Goal: Task Accomplishment & Management: Complete application form

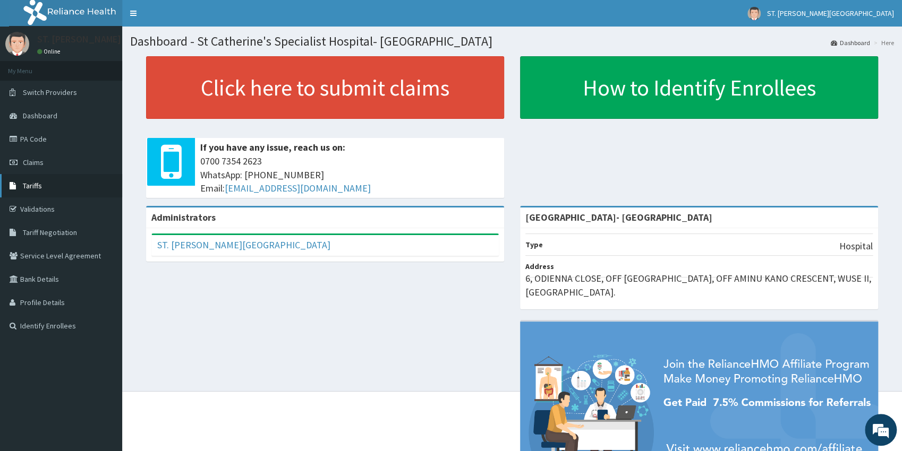
click at [30, 191] on link "Tariffs" at bounding box center [61, 185] width 122 height 23
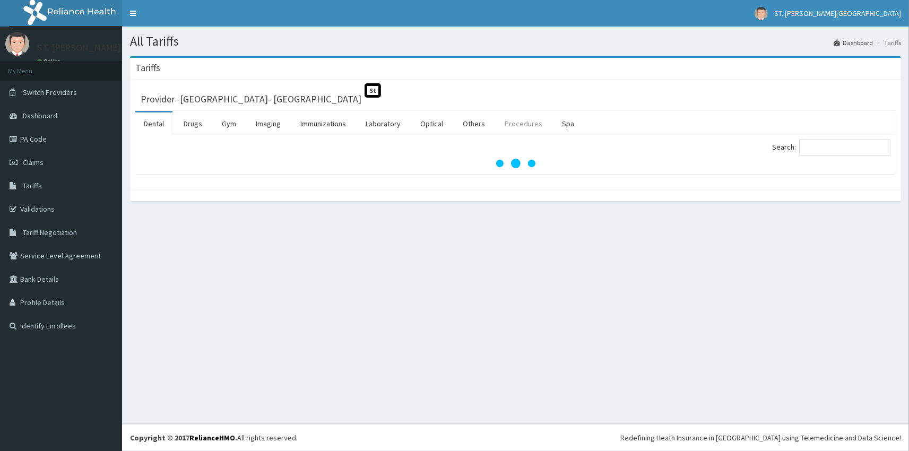
click at [510, 122] on link "Procedures" at bounding box center [523, 124] width 55 height 22
click at [834, 151] on input "Search:" at bounding box center [845, 148] width 91 height 16
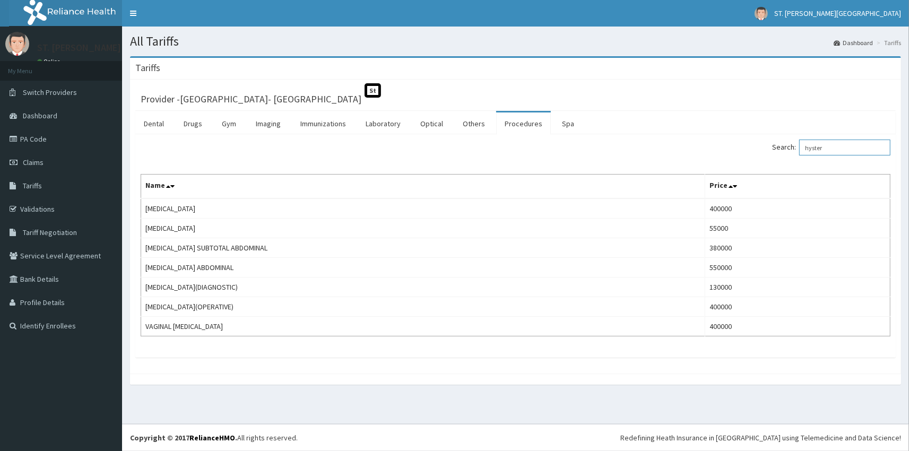
type input "hyster"
click at [53, 160] on link "Claims" at bounding box center [61, 162] width 122 height 23
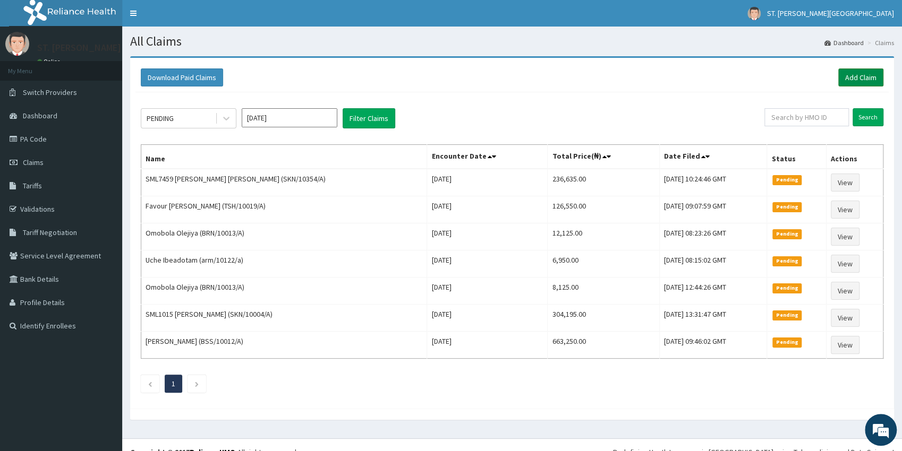
click at [838, 74] on link "Add Claim" at bounding box center [860, 77] width 45 height 18
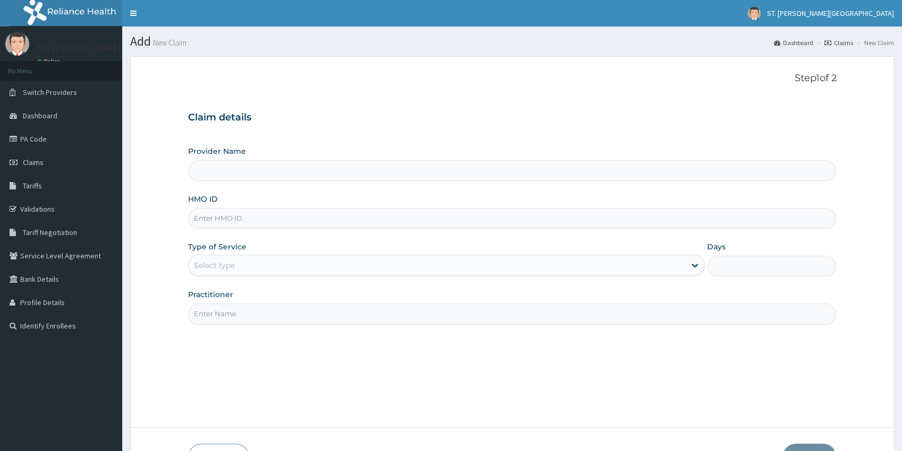
type input "[GEOGRAPHIC_DATA]- [GEOGRAPHIC_DATA]"
click at [222, 216] on input "HMO ID" at bounding box center [512, 218] width 648 height 21
paste input "PMH/10360/A"
type input "PMH/10360/A"
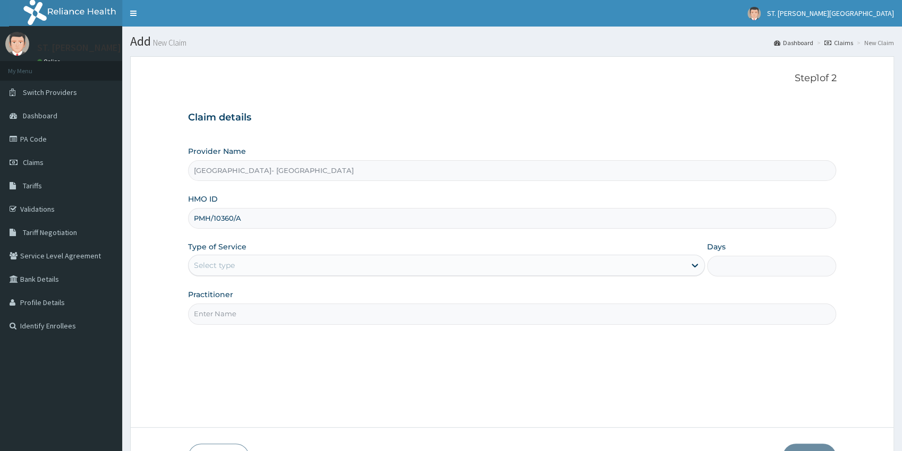
drag, startPoint x: 202, startPoint y: 268, endPoint x: 205, endPoint y: 273, distance: 6.2
click at [202, 268] on div "Select type" at bounding box center [214, 265] width 41 height 11
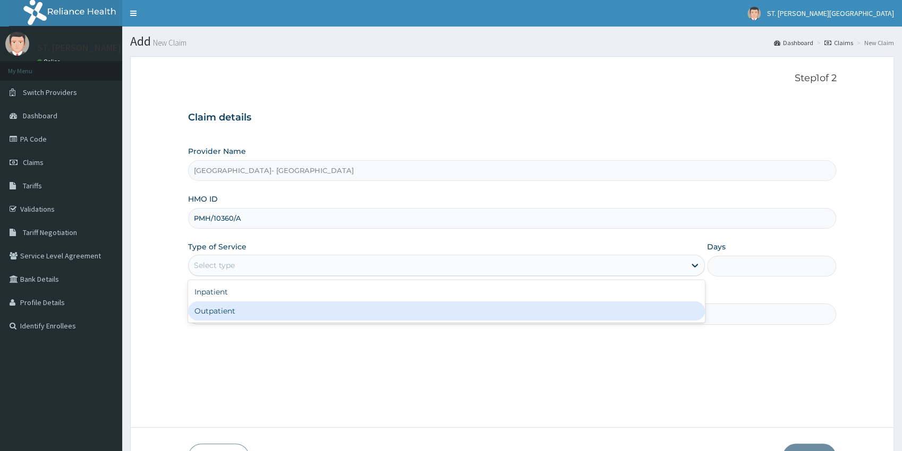
click at [216, 311] on div "Outpatient" at bounding box center [446, 311] width 517 height 19
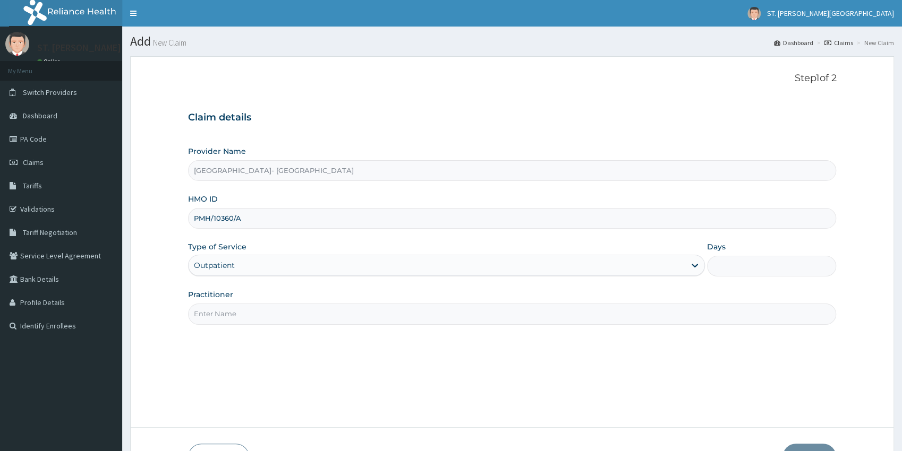
type input "1"
click at [217, 311] on input "Practitioner" at bounding box center [512, 314] width 648 height 21
type input "dr.andrew"
click at [803, 449] on button "Next" at bounding box center [809, 458] width 54 height 28
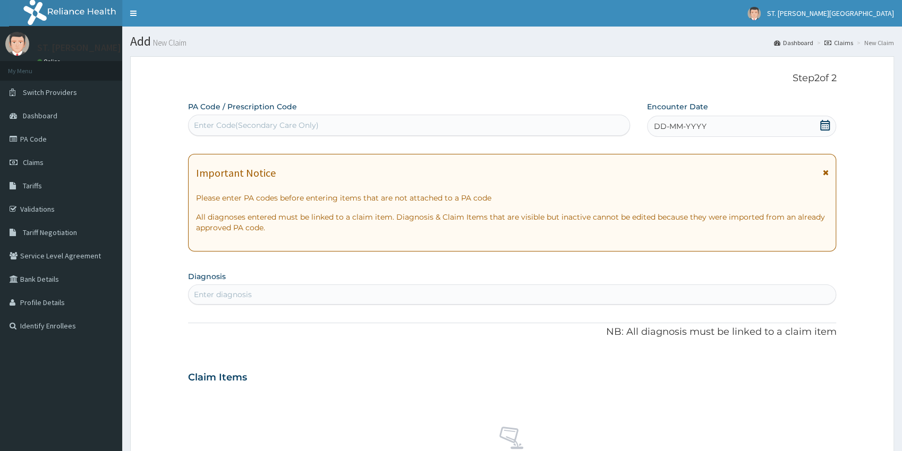
click at [237, 296] on div "Enter diagnosis" at bounding box center [223, 294] width 58 height 11
type input "malaria"
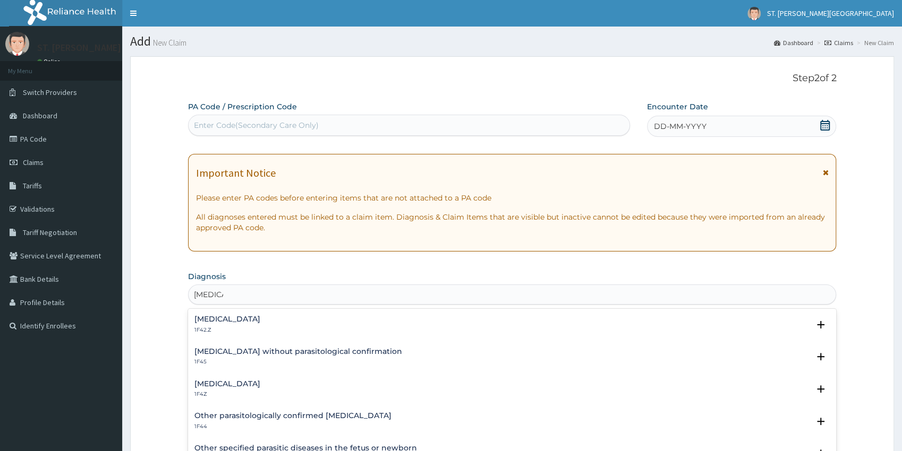
click at [239, 388] on h4 "Malaria, unspecified" at bounding box center [227, 384] width 66 height 8
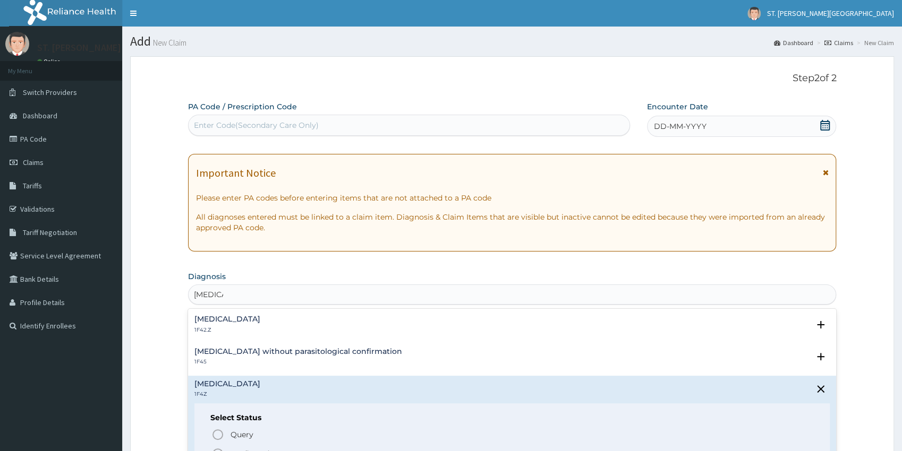
click at [220, 450] on circle "status option filled" at bounding box center [218, 454] width 10 height 10
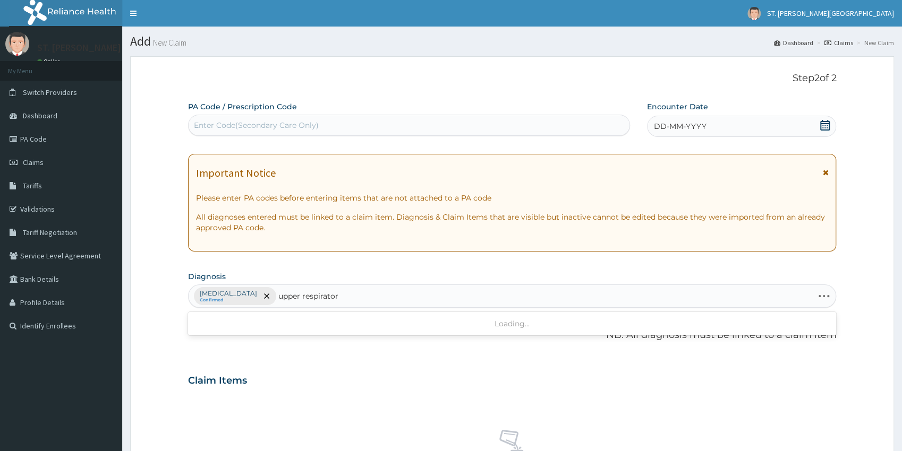
type input "upper respiratory"
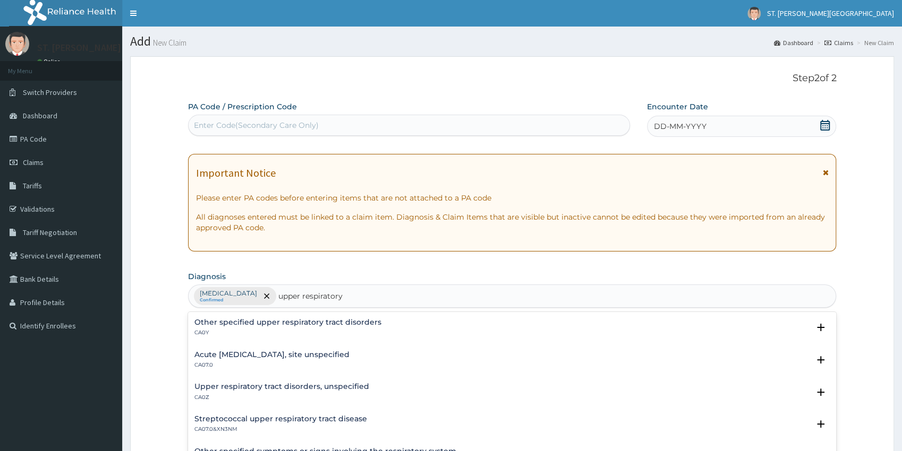
click at [252, 358] on h4 "Acute upper respiratory infection, site unspecified" at bounding box center [271, 355] width 155 height 8
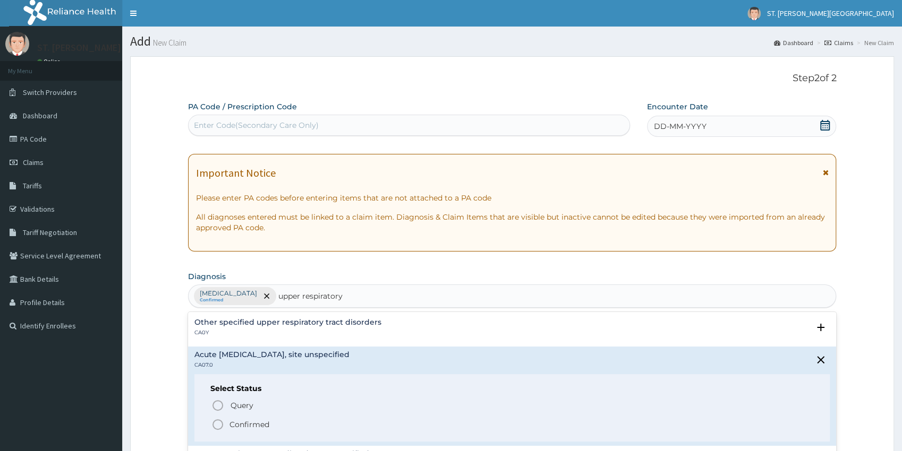
click at [220, 423] on icon "status option filled" at bounding box center [217, 424] width 13 height 13
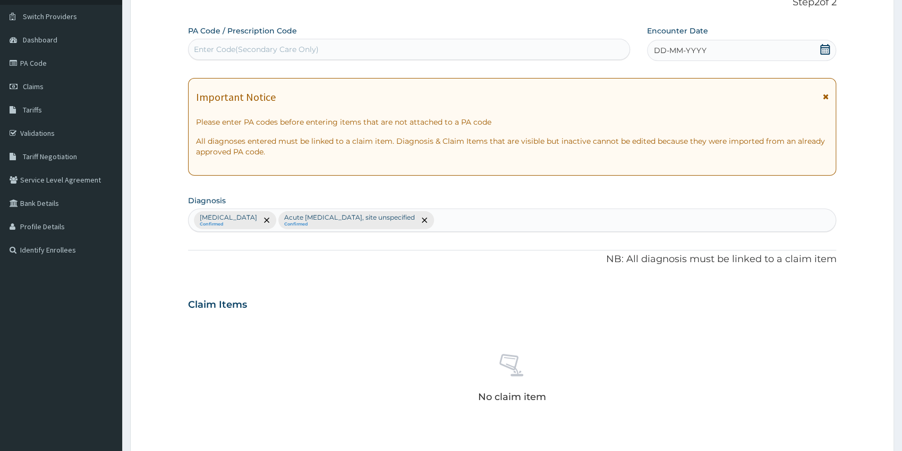
drag, startPoint x: 909, startPoint y: 448, endPoint x: 899, endPoint y: 383, distance: 65.6
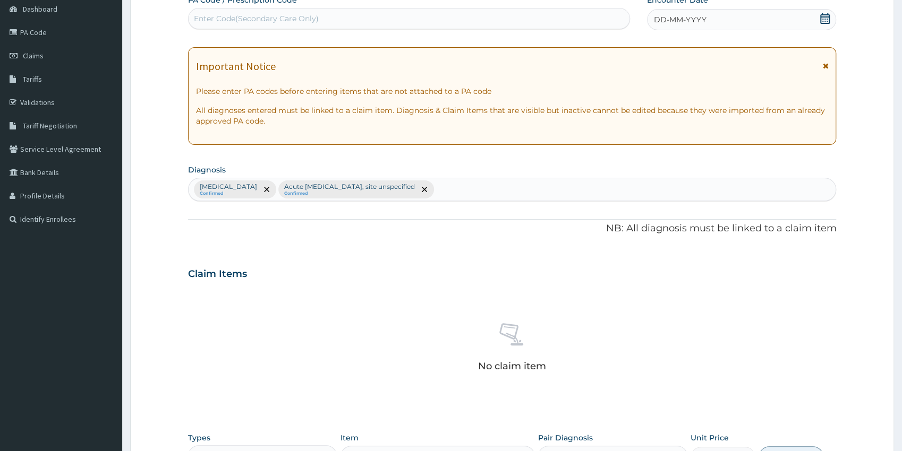
click at [826, 18] on icon at bounding box center [824, 18] width 11 height 11
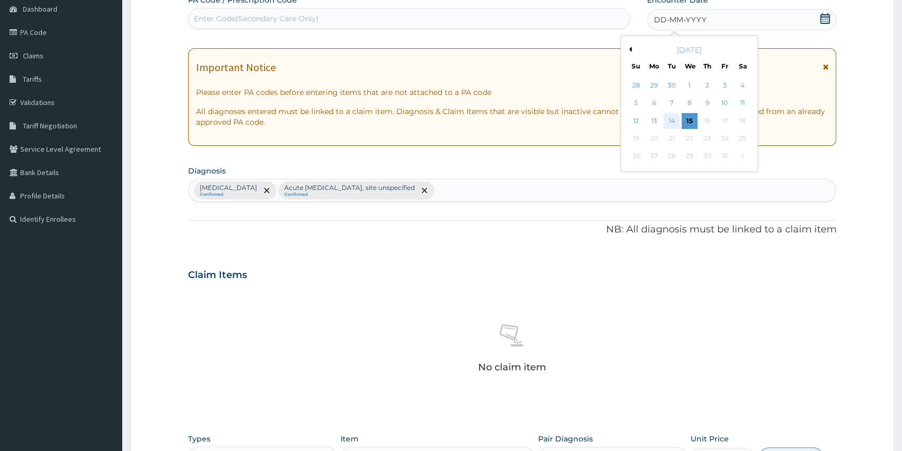
click at [672, 116] on div "14" at bounding box center [671, 121] width 16 height 16
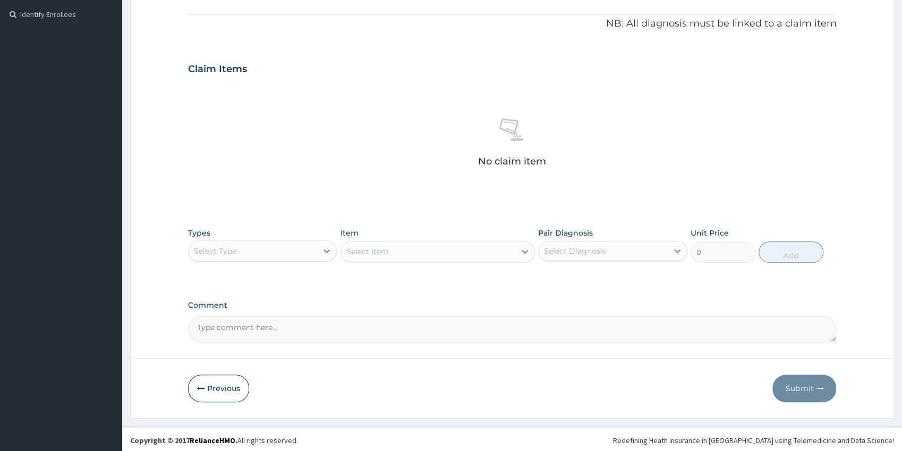
drag, startPoint x: 908, startPoint y: 449, endPoint x: 791, endPoint y: 401, distance: 126.2
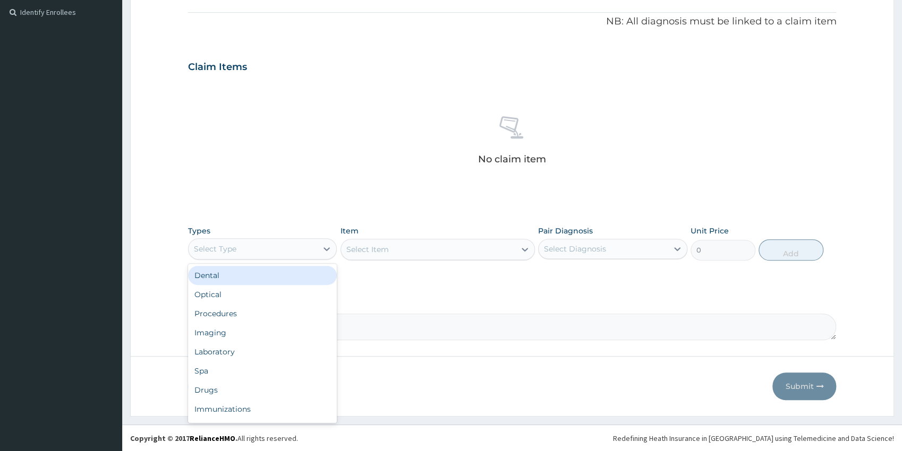
click at [243, 243] on div "Select Type" at bounding box center [252, 249] width 129 height 17
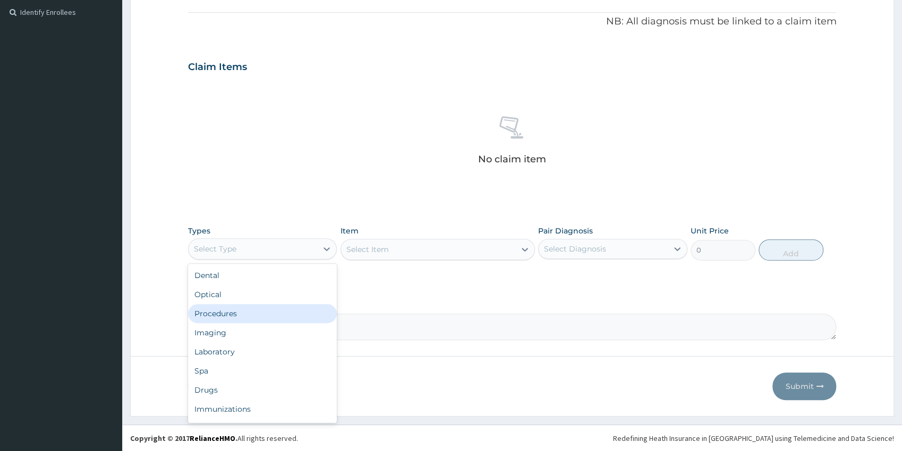
click at [235, 313] on div "Procedures" at bounding box center [262, 313] width 149 height 19
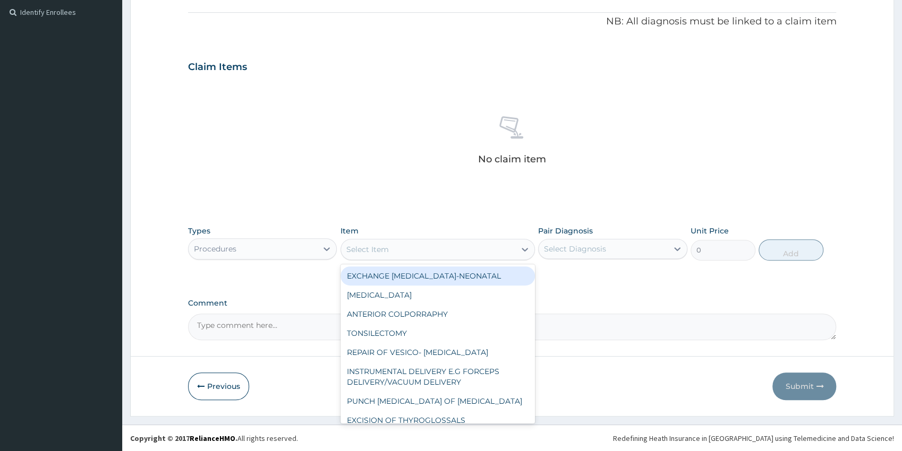
click at [471, 245] on div "Select Item" at bounding box center [428, 249] width 174 height 17
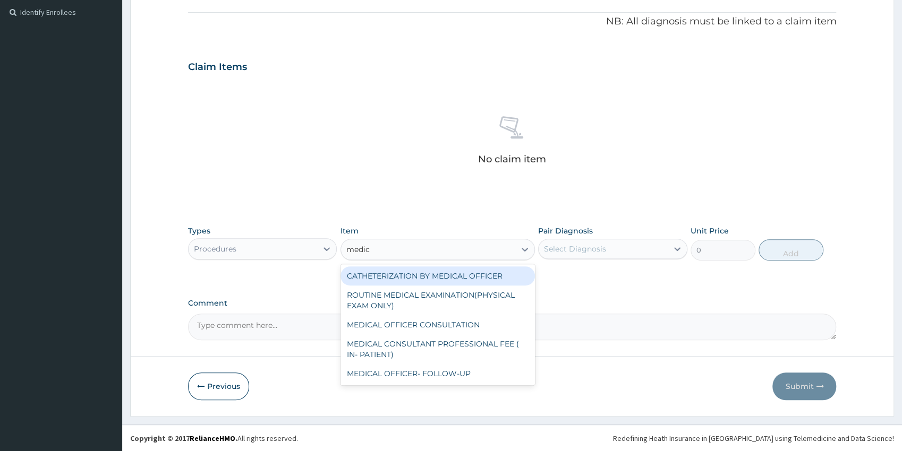
type input "medica"
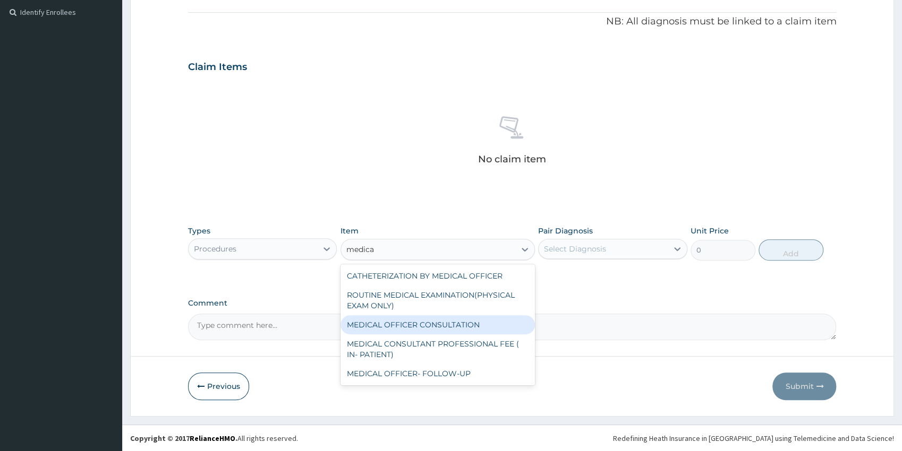
click at [445, 329] on div "MEDICAL OFFICER CONSULTATION" at bounding box center [437, 324] width 194 height 19
type input "5000"
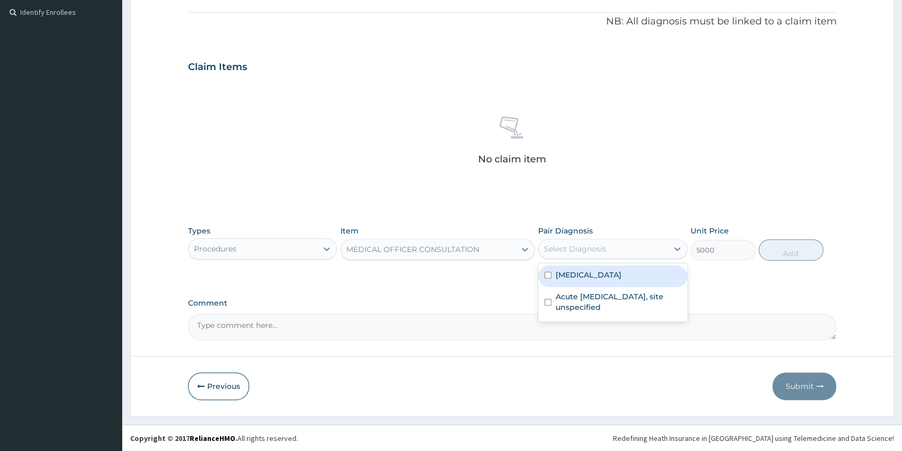
click at [615, 241] on div "Select Diagnosis" at bounding box center [602, 249] width 129 height 17
click at [595, 284] on div "Malaria, unspecified" at bounding box center [612, 276] width 149 height 22
checkbox input "true"
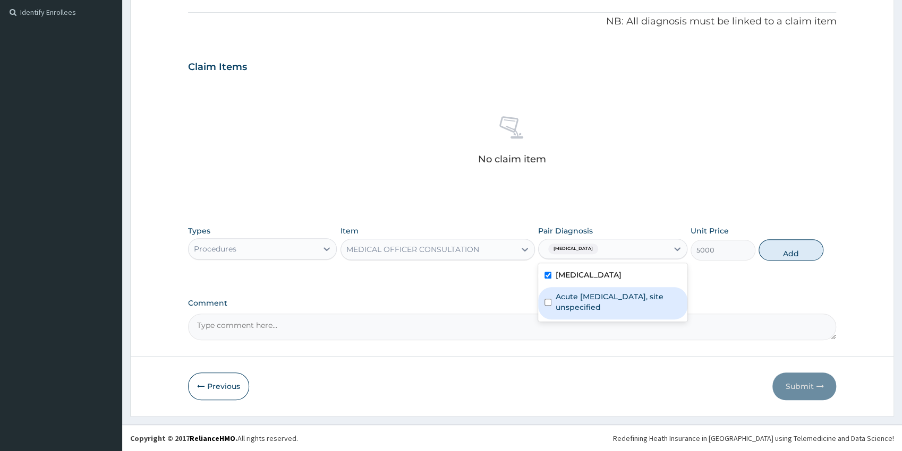
click at [587, 299] on label "Acute upper respiratory infection, site unspecified" at bounding box center [617, 301] width 125 height 21
checkbox input "true"
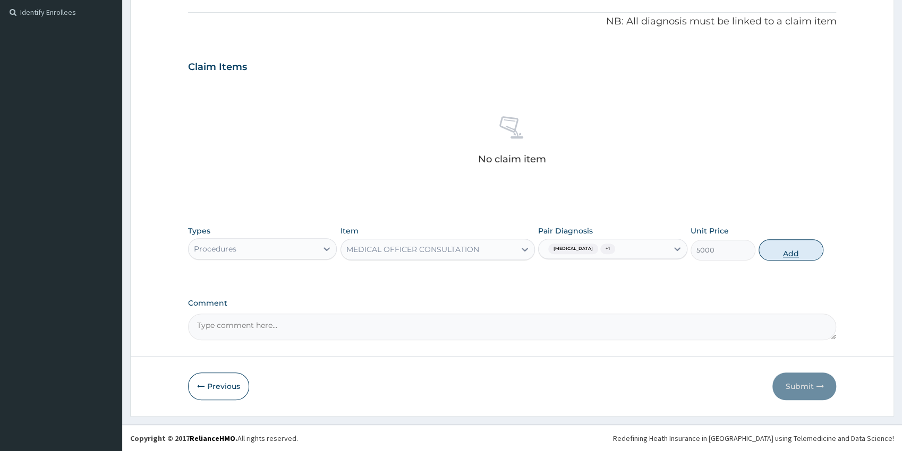
click at [769, 253] on button "Add" at bounding box center [790, 249] width 65 height 21
type input "0"
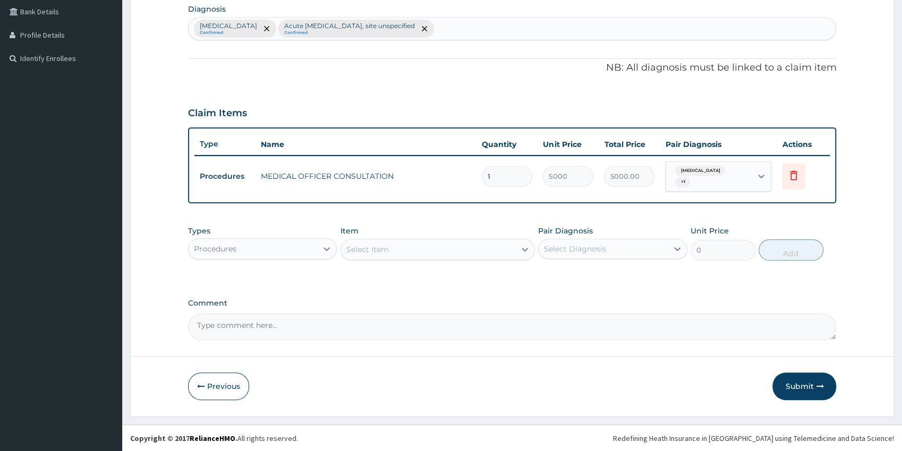
click at [285, 253] on div "Procedures" at bounding box center [252, 249] width 129 height 17
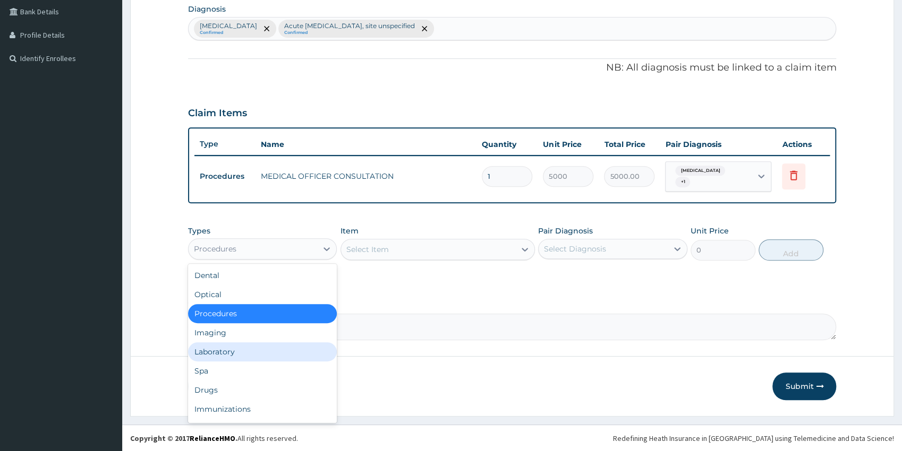
click at [234, 347] on div "Laboratory" at bounding box center [262, 351] width 149 height 19
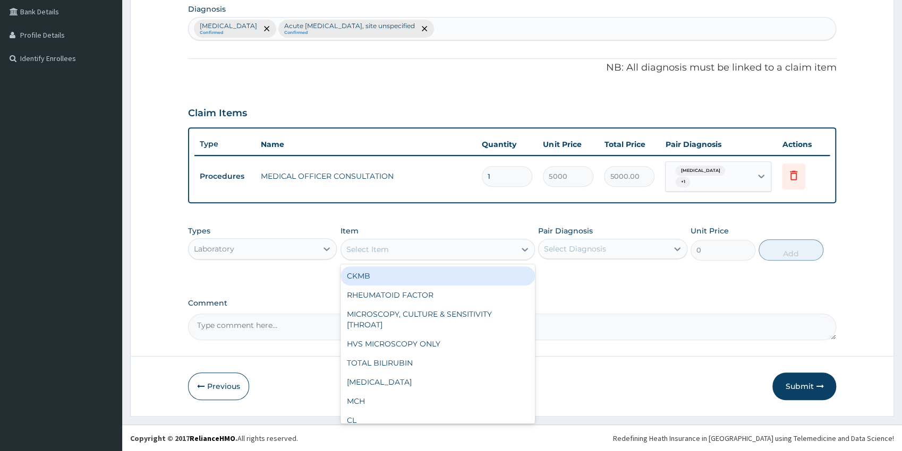
click at [404, 240] on div "Select Item" at bounding box center [437, 249] width 194 height 21
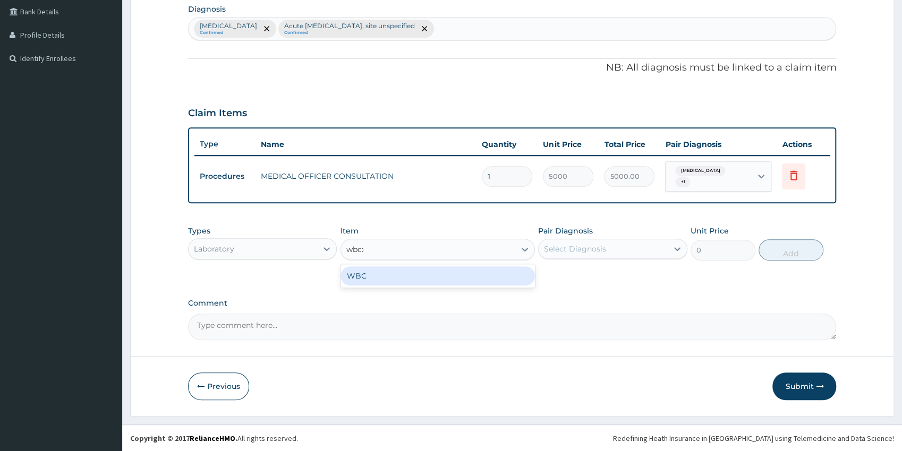
type input "wbc"
click at [494, 277] on div "WBC" at bounding box center [437, 276] width 194 height 19
type input "2500"
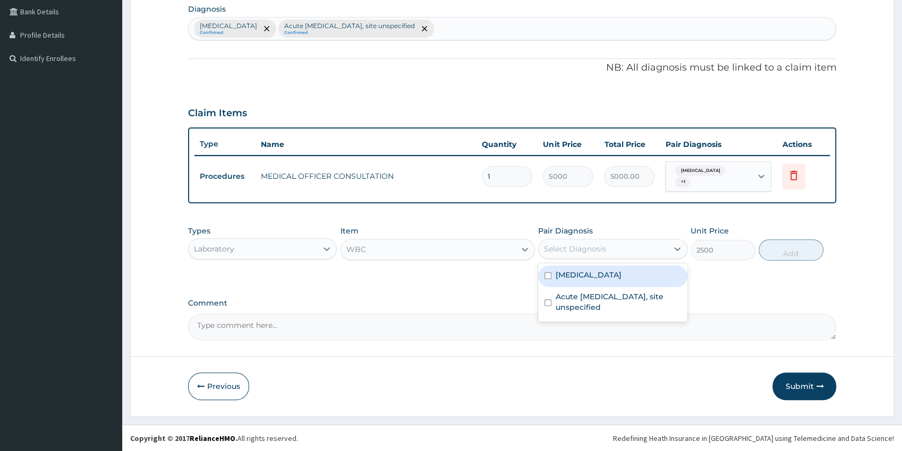
click at [587, 251] on div "Select Diagnosis" at bounding box center [575, 249] width 62 height 11
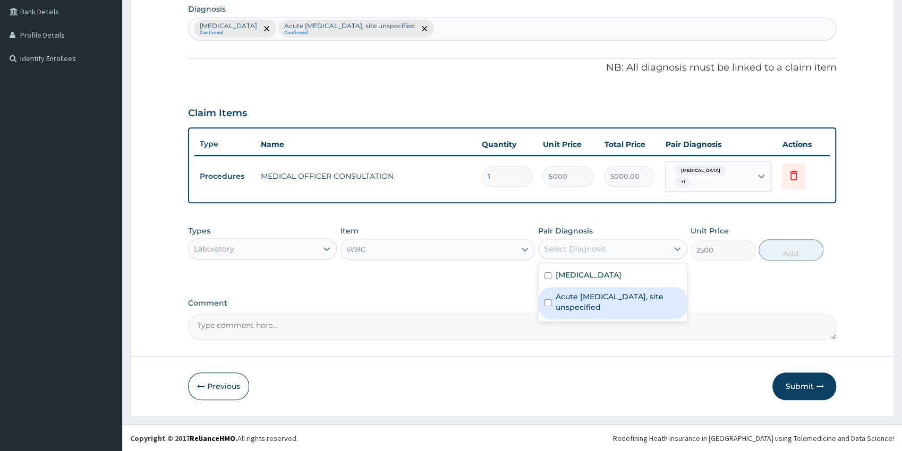
click at [600, 305] on label "Acute upper respiratory infection, site unspecified" at bounding box center [617, 301] width 125 height 21
checkbox input "true"
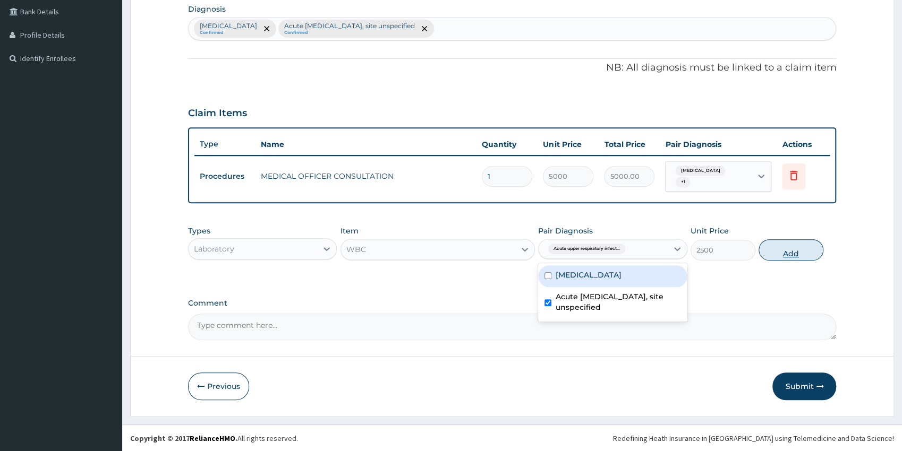
drag, startPoint x: 788, startPoint y: 236, endPoint x: 789, endPoint y: 244, distance: 8.0
click at [789, 241] on div "Types Laboratory Item WBC Pair Diagnosis option Acute upper respiratory infecti…" at bounding box center [512, 243] width 648 height 46
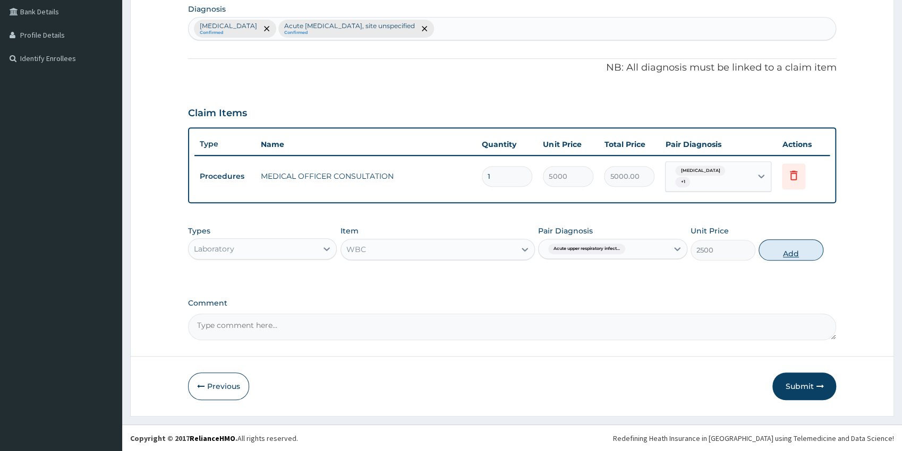
click at [789, 244] on button "Add" at bounding box center [790, 249] width 65 height 21
type input "0"
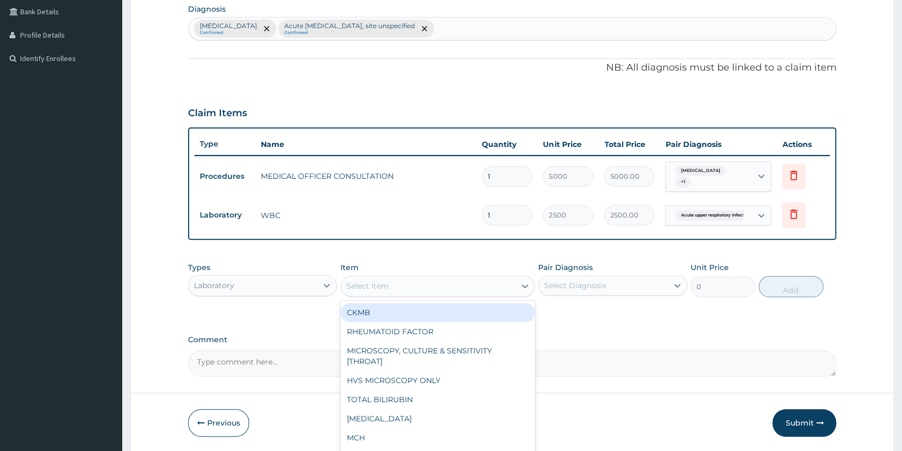
click at [454, 284] on div "Select Item" at bounding box center [428, 286] width 174 height 17
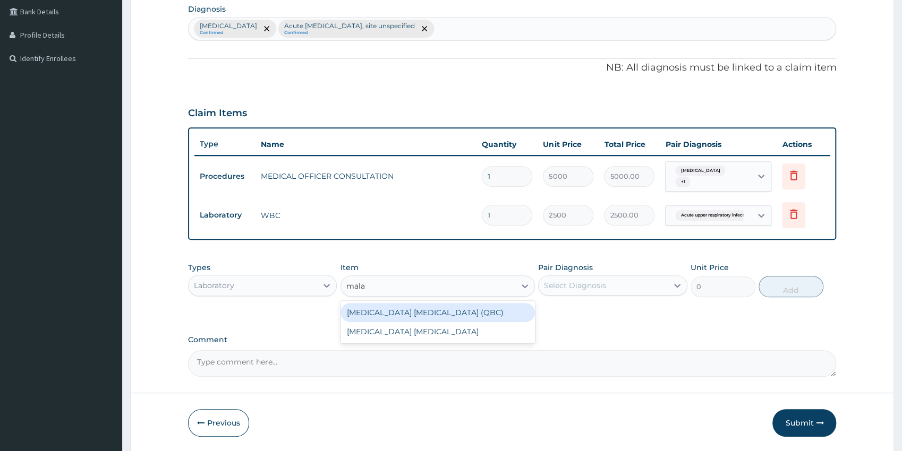
type input "malar"
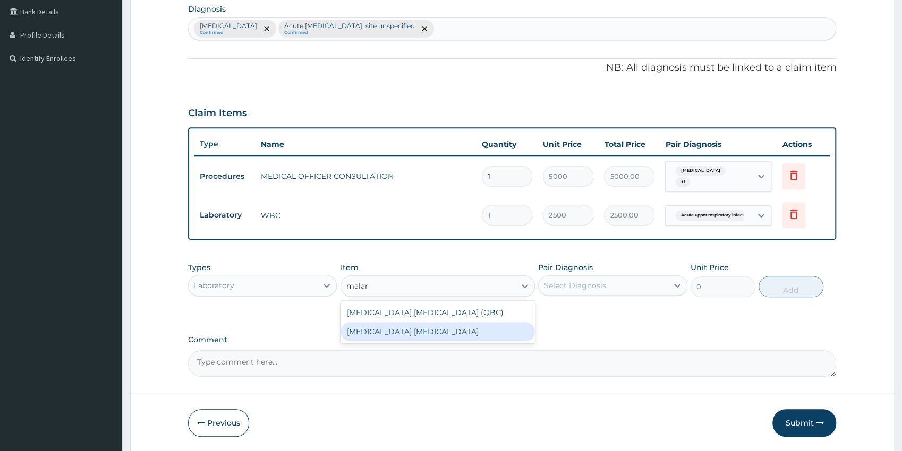
click at [440, 331] on div "MALARIA PARASITE" at bounding box center [437, 331] width 194 height 19
type input "1500"
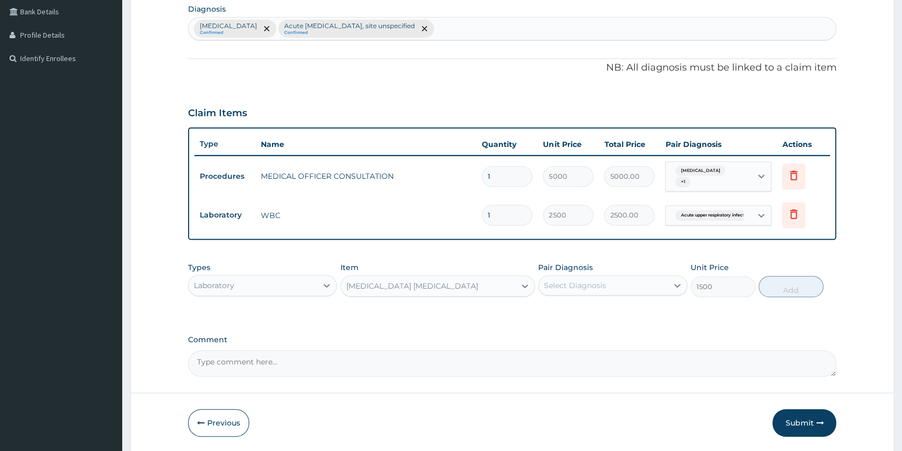
click at [581, 284] on div "Select Diagnosis" at bounding box center [575, 285] width 62 height 11
click at [583, 312] on label "Malaria, unspecified" at bounding box center [588, 311] width 66 height 11
checkbox input "true"
click at [772, 290] on button "Add" at bounding box center [790, 286] width 65 height 21
type input "0"
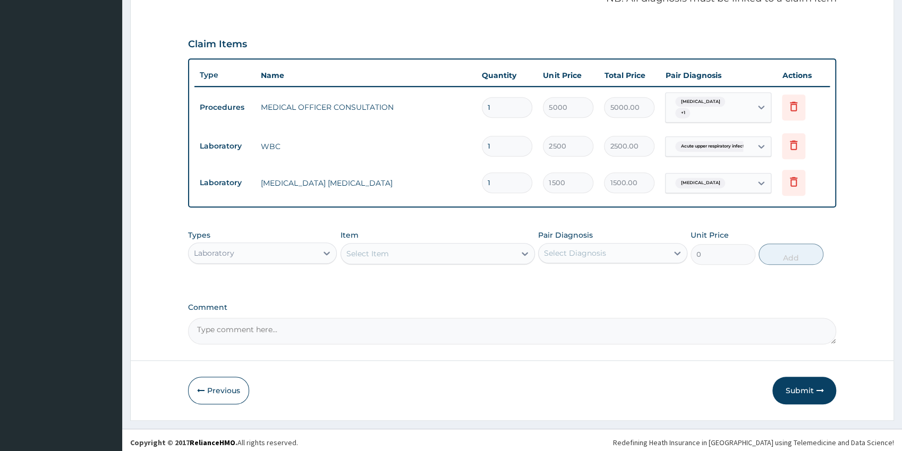
scroll to position [341, 0]
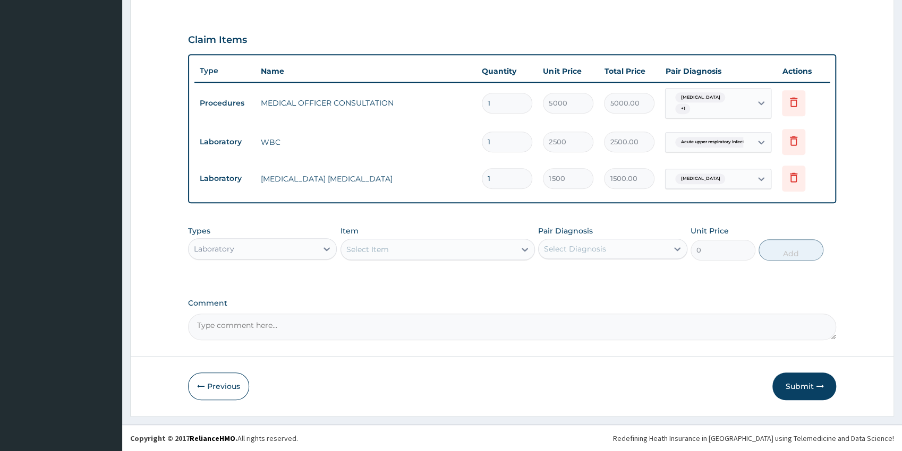
click at [250, 253] on div "Laboratory" at bounding box center [252, 249] width 129 height 17
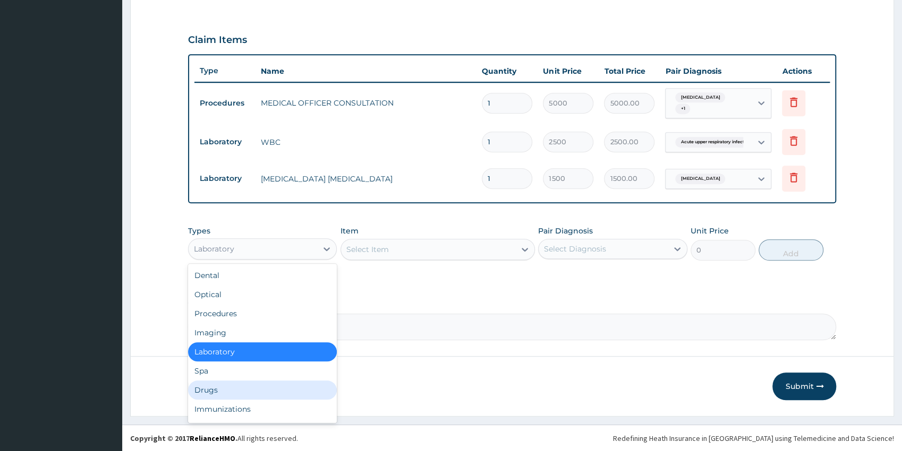
click at [209, 391] on div "Drugs" at bounding box center [262, 390] width 149 height 19
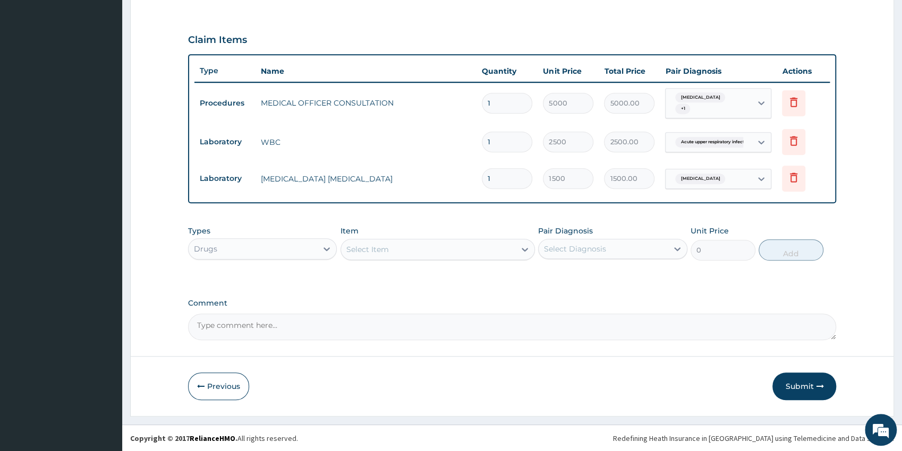
scroll to position [0, 0]
click at [377, 252] on div "Select Item" at bounding box center [367, 249] width 42 height 11
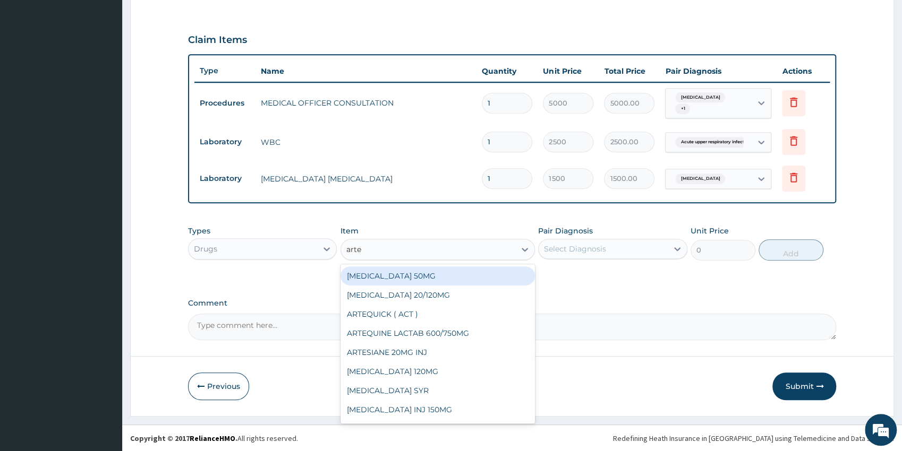
type input "artem"
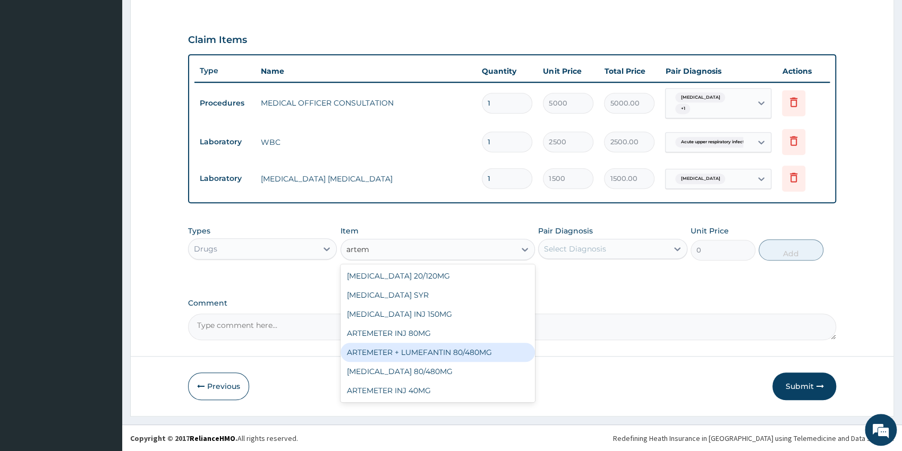
click at [499, 355] on div "ARTEMETER + LUMEFANTIN 80/480MG" at bounding box center [437, 352] width 194 height 19
type input "350"
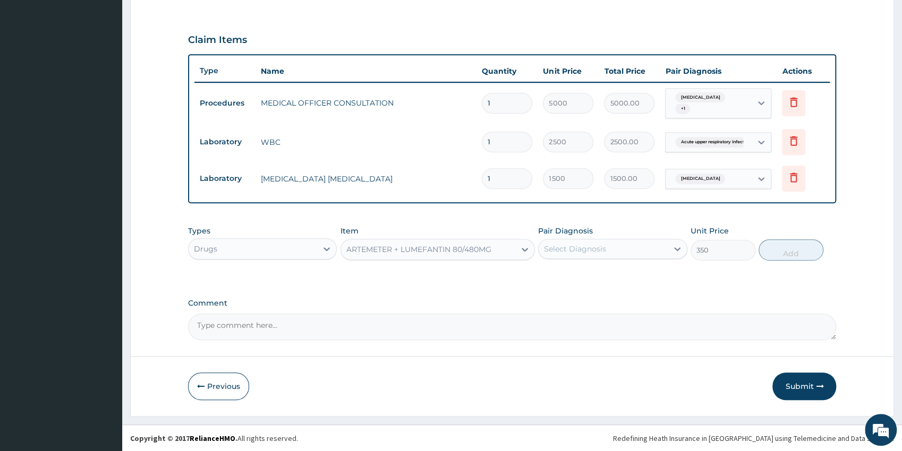
click at [603, 250] on div "Select Diagnosis" at bounding box center [575, 249] width 62 height 11
click at [599, 281] on div "Malaria, unspecified" at bounding box center [612, 276] width 149 height 22
checkbox input "true"
click at [768, 253] on button "Add" at bounding box center [790, 249] width 65 height 21
type input "0"
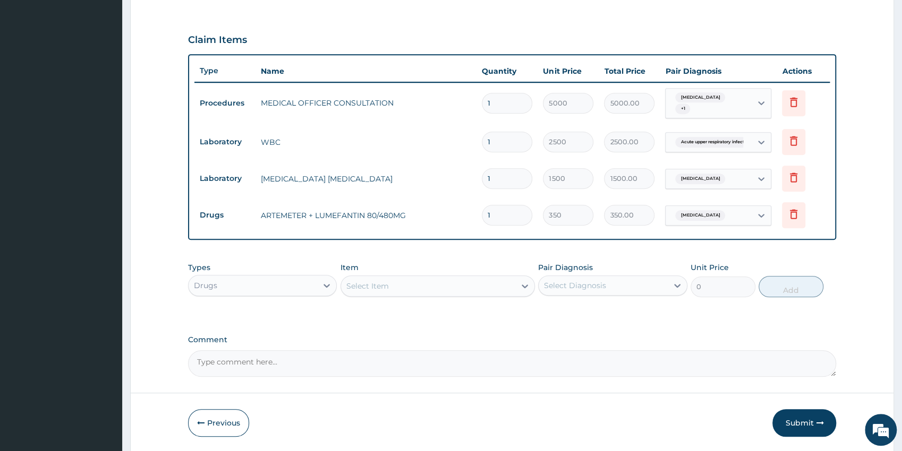
type input "0.00"
type input "6"
type input "2100.00"
type input "6"
click at [398, 279] on div "Select Item" at bounding box center [428, 286] width 174 height 17
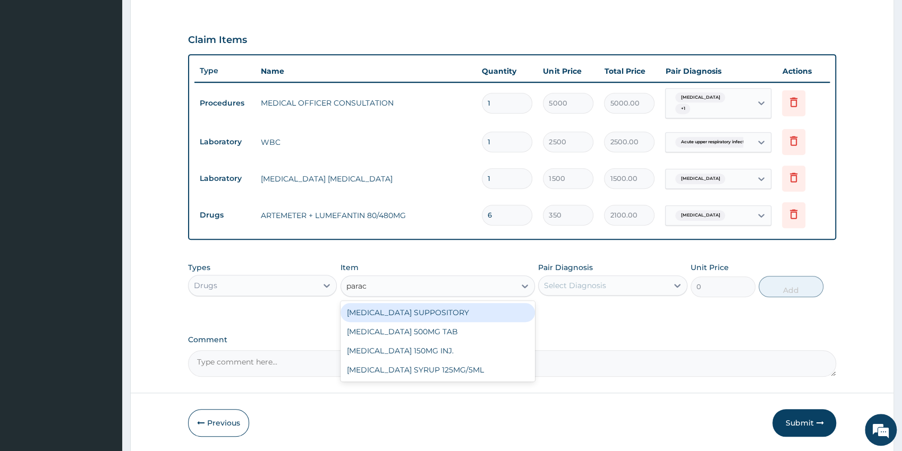
type input "parace"
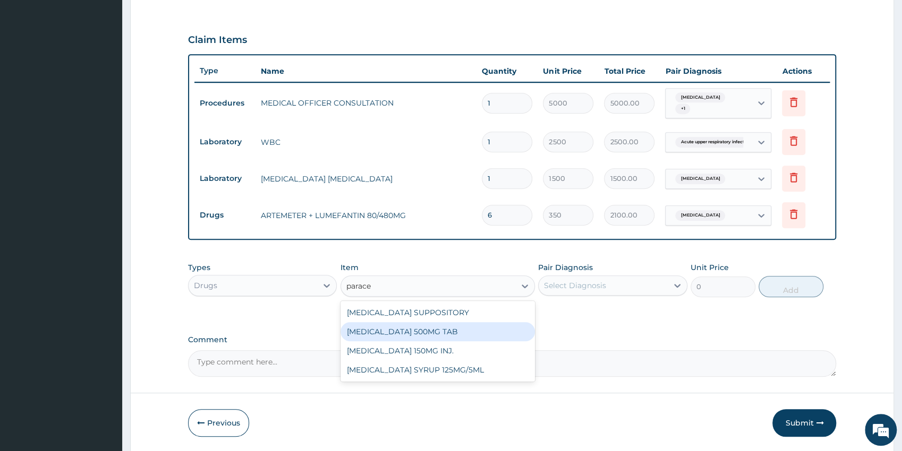
click at [459, 335] on div "PARACETAMOL 500MG TAB" at bounding box center [437, 331] width 194 height 19
type input "38"
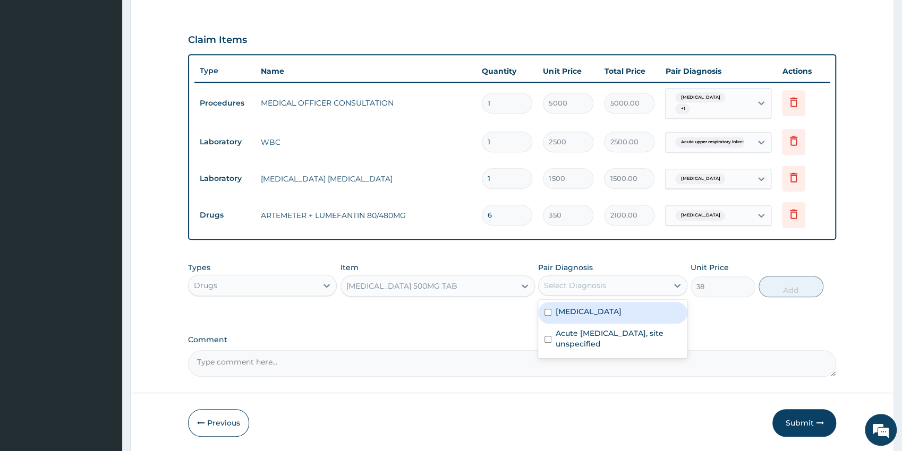
click at [557, 287] on div "Select Diagnosis" at bounding box center [575, 285] width 62 height 11
click at [610, 317] on div "Malaria, unspecified" at bounding box center [612, 313] width 149 height 22
checkbox input "true"
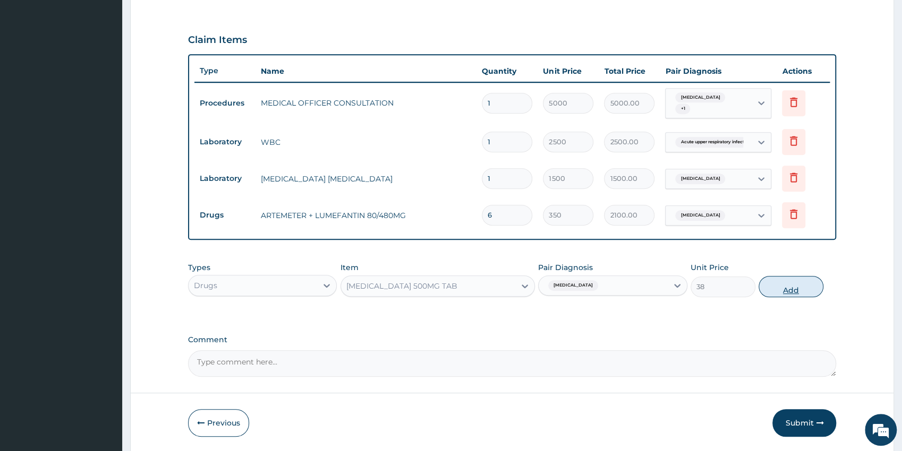
click at [796, 284] on button "Add" at bounding box center [790, 286] width 65 height 21
type input "0"
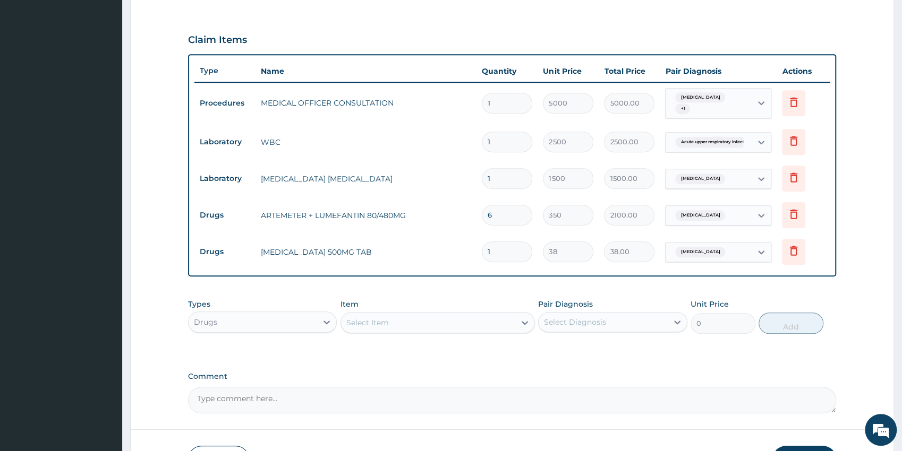
type input "18"
type input "684.00"
type input "18"
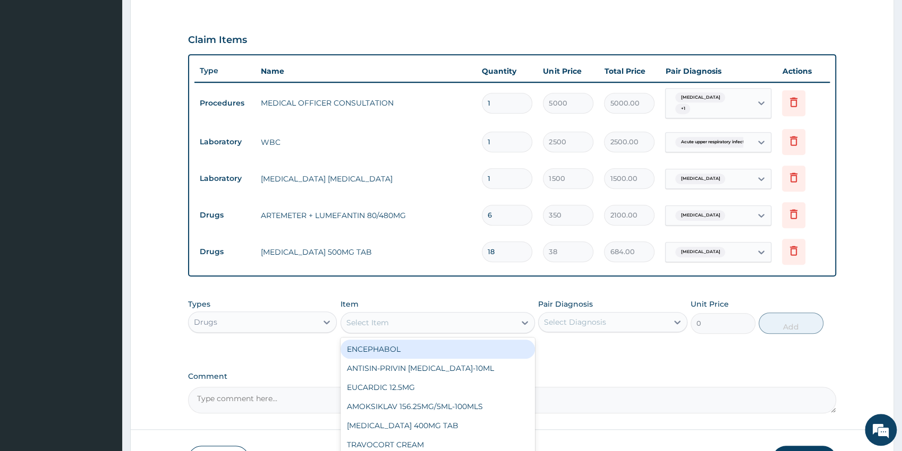
click at [406, 326] on div "Select Item" at bounding box center [428, 322] width 174 height 17
type input "lorat"
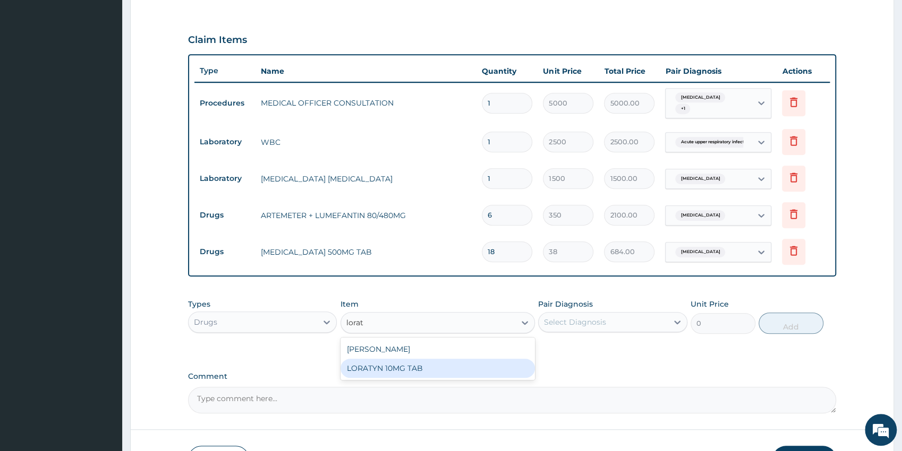
click at [464, 372] on div "LORATYN 10MG TAB" at bounding box center [437, 368] width 194 height 19
type input "80"
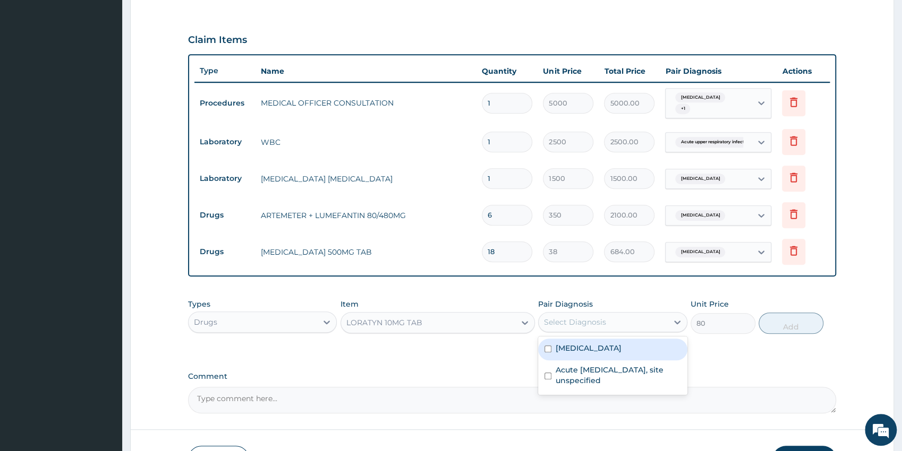
drag, startPoint x: 580, startPoint y: 315, endPoint x: 585, endPoint y: 329, distance: 14.4
click at [583, 323] on div "Select Diagnosis" at bounding box center [602, 322] width 129 height 17
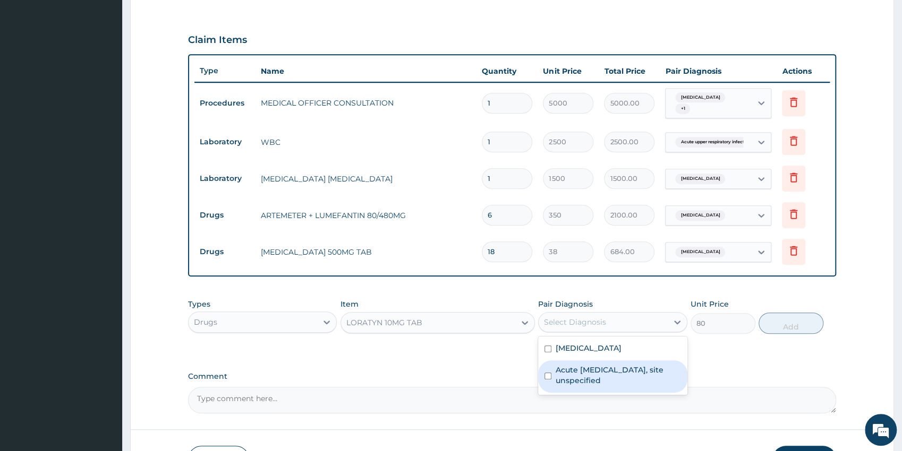
click at [595, 371] on label "Acute upper respiratory infection, site unspecified" at bounding box center [617, 375] width 125 height 21
checkbox input "true"
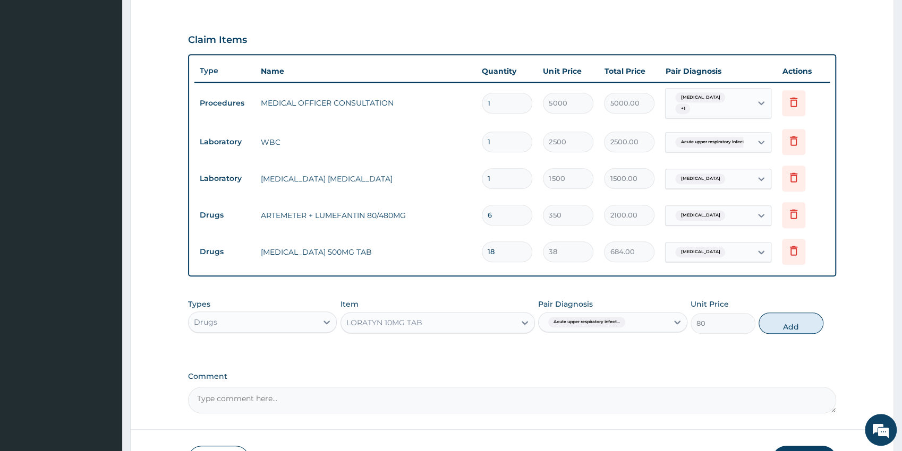
click at [778, 321] on button "Add" at bounding box center [790, 323] width 65 height 21
type input "0"
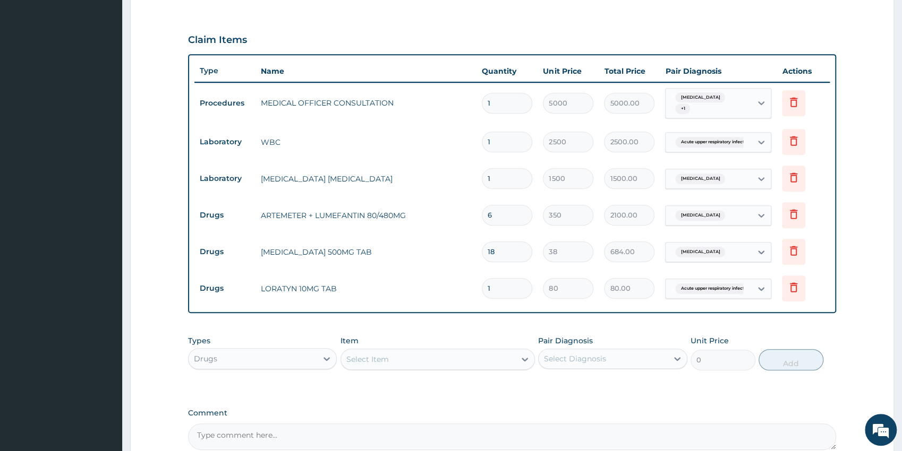
type input "0.00"
type input "5"
type input "400.00"
type input "5"
click at [432, 359] on div "Select Item" at bounding box center [428, 359] width 174 height 17
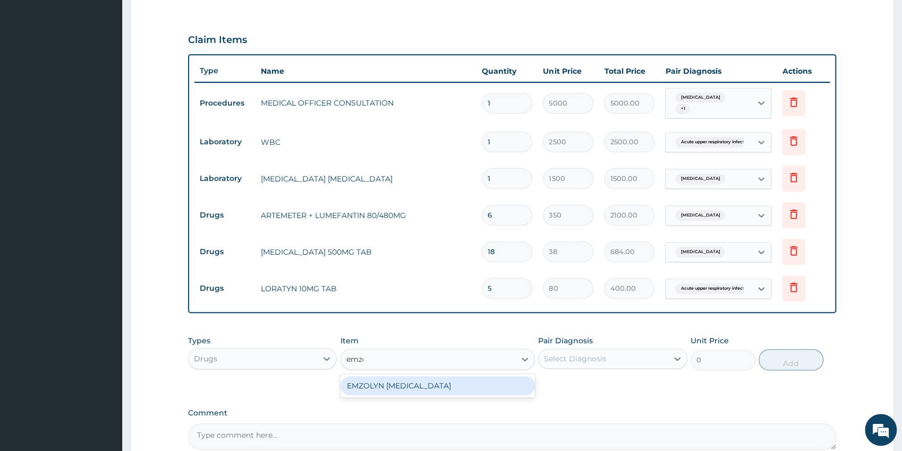
type input "emzol"
drag, startPoint x: 444, startPoint y: 390, endPoint x: 558, endPoint y: 352, distance: 120.2
click at [444, 389] on div "EMZOLYN EXPECTORANT" at bounding box center [437, 385] width 194 height 19
type input "1200"
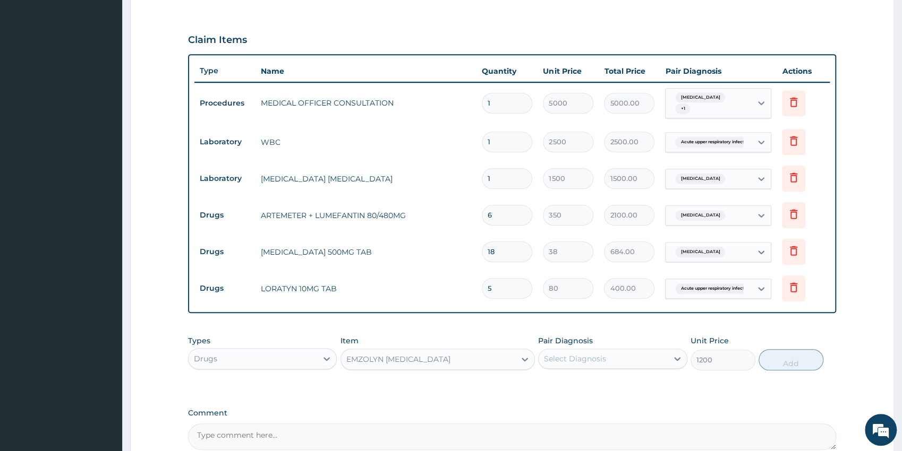
click at [600, 360] on div "Select Diagnosis" at bounding box center [575, 359] width 62 height 11
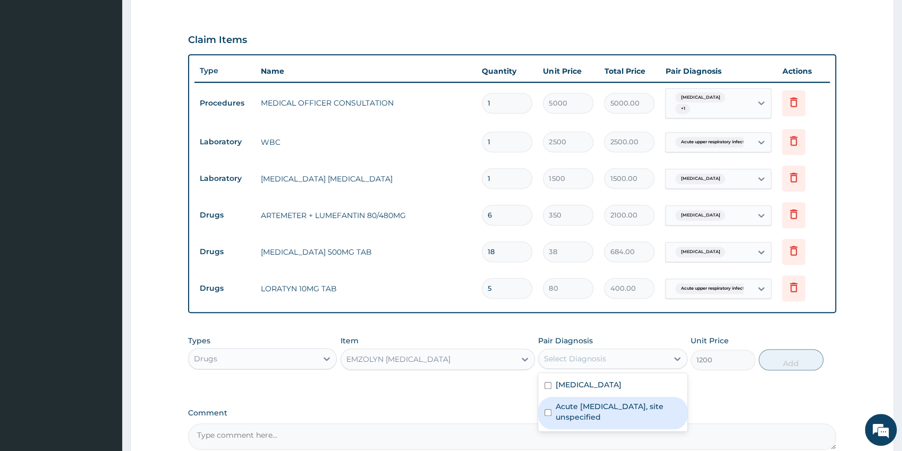
click at [626, 415] on label "Acute upper respiratory infection, site unspecified" at bounding box center [617, 411] width 125 height 21
checkbox input "true"
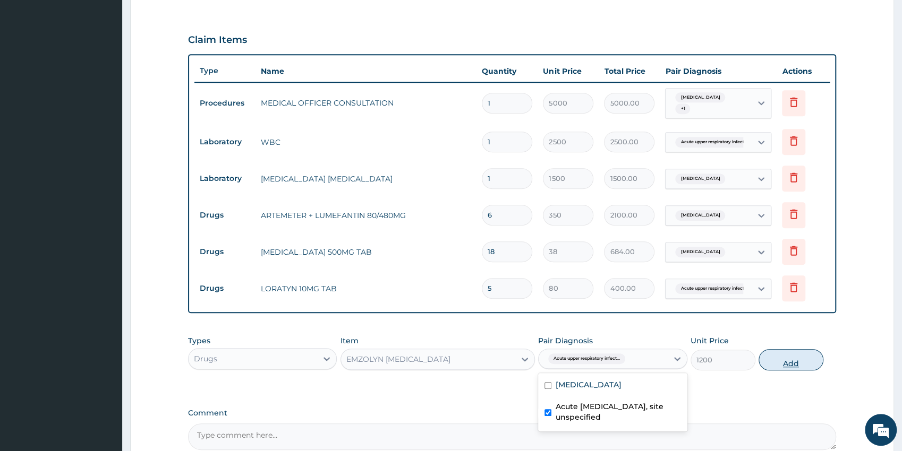
click at [768, 361] on button "Add" at bounding box center [790, 359] width 65 height 21
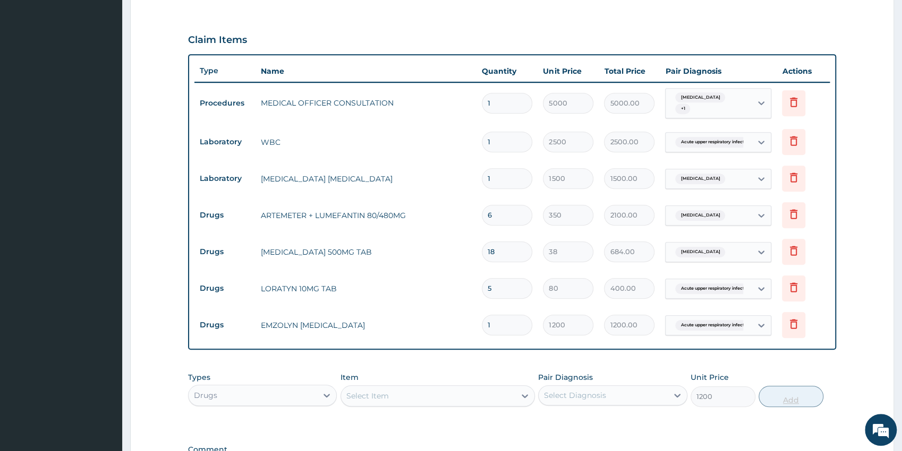
type input "0"
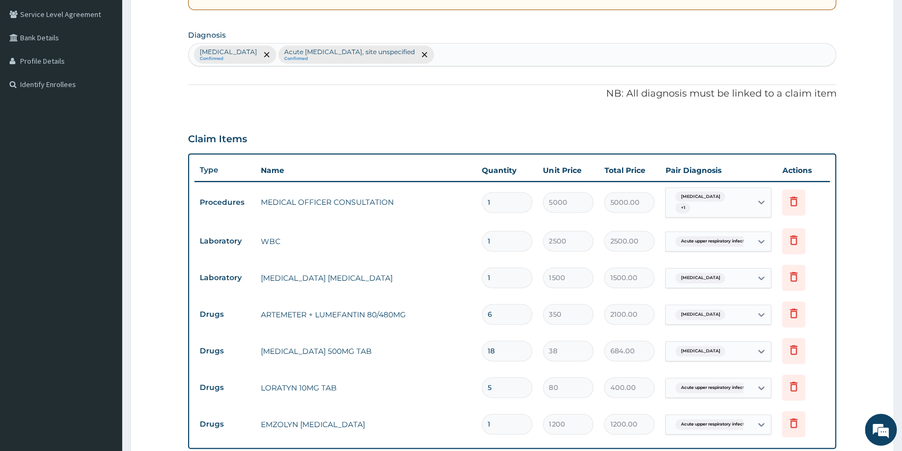
scroll to position [253, 0]
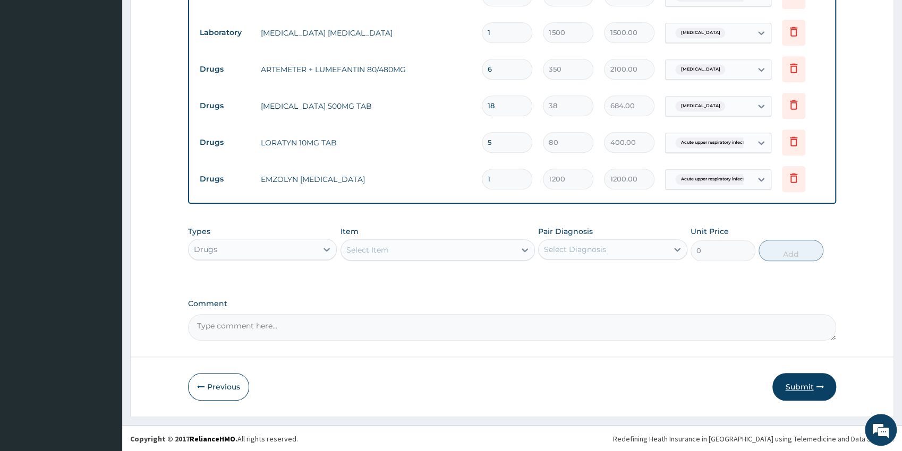
click at [797, 394] on button "Submit" at bounding box center [804, 387] width 64 height 28
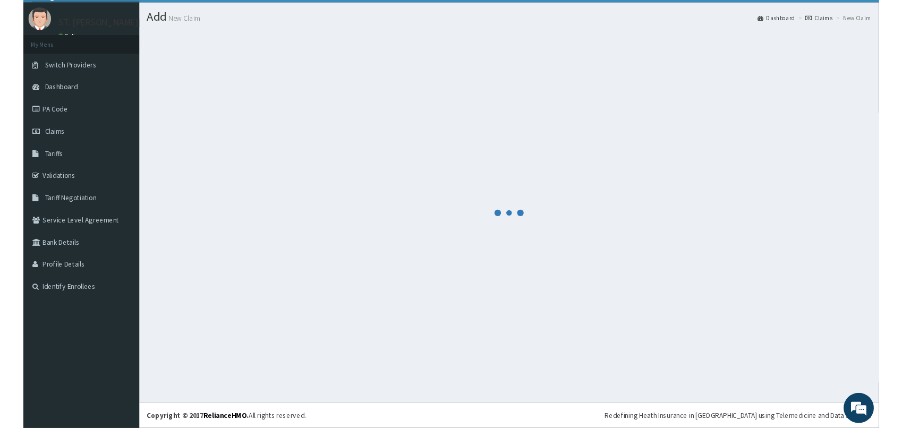
scroll to position [23, 0]
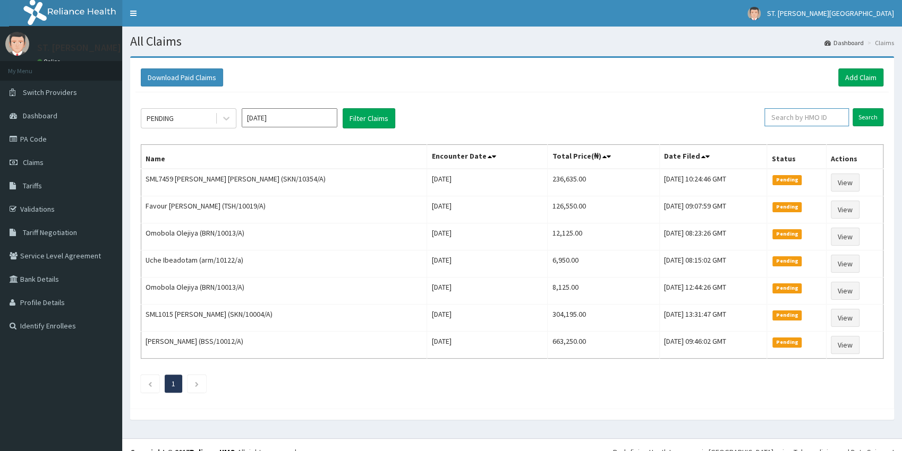
click at [792, 121] on input "text" at bounding box center [806, 117] width 84 height 18
paste input "GBI/10126/C"
click at [864, 117] on input "Search" at bounding box center [867, 117] width 31 height 18
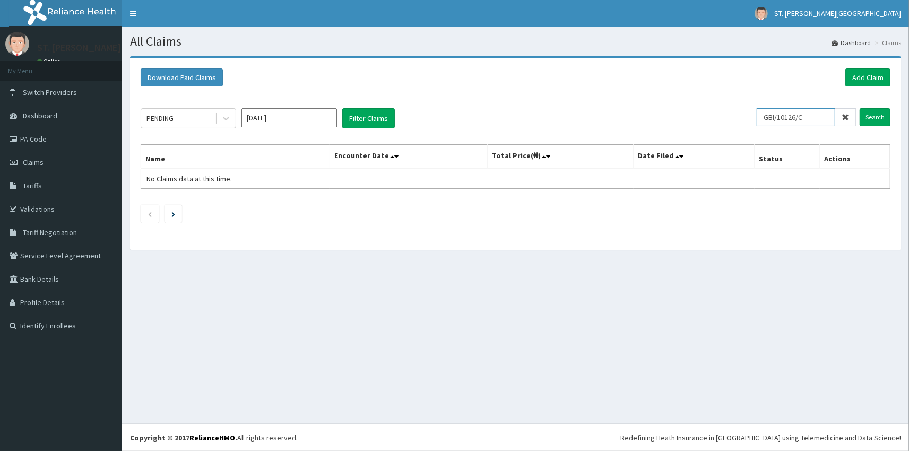
click at [773, 114] on input "GBI/10126/C" at bounding box center [796, 117] width 79 height 18
click at [775, 114] on input "GBI/10126/C" at bounding box center [796, 117] width 79 height 18
type input "GBI/10126/C"
click at [879, 117] on input "Search" at bounding box center [875, 117] width 31 height 18
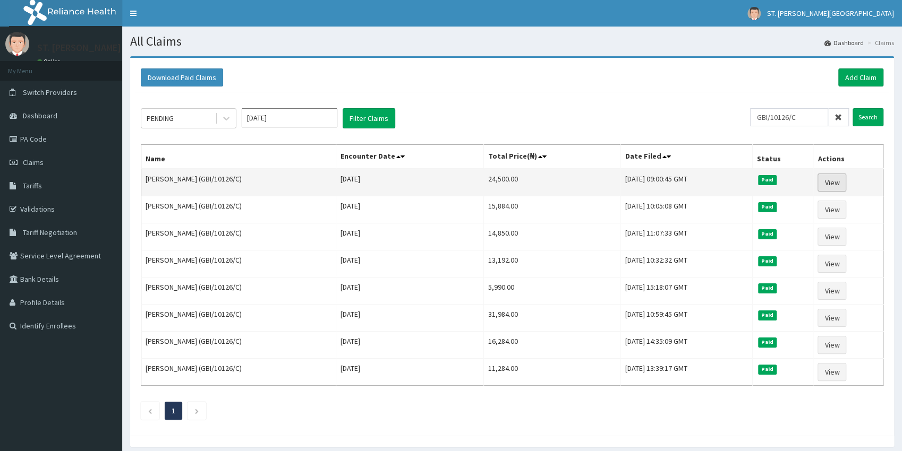
click at [834, 186] on link "View" at bounding box center [831, 183] width 29 height 18
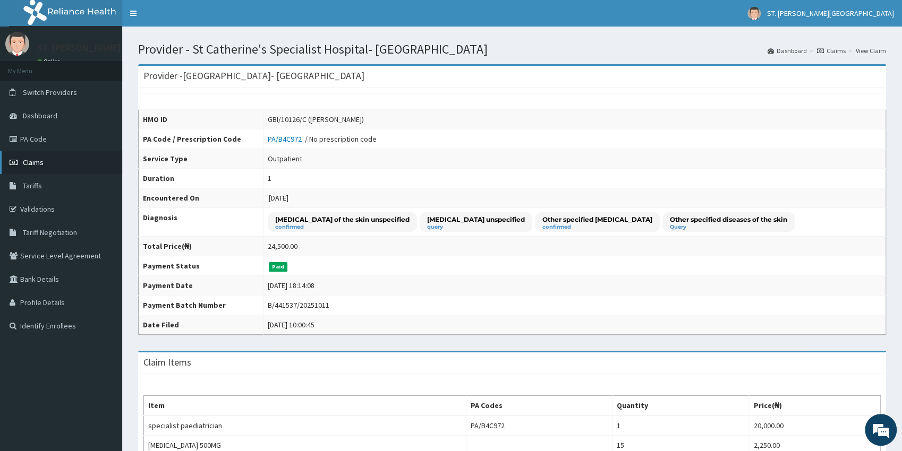
click at [21, 166] on link "Claims" at bounding box center [61, 162] width 122 height 23
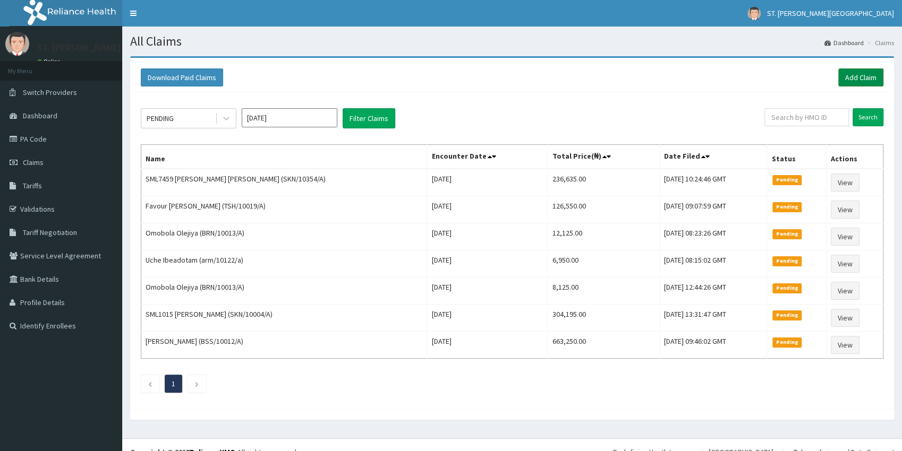
click at [847, 73] on link "Add Claim" at bounding box center [860, 77] width 45 height 18
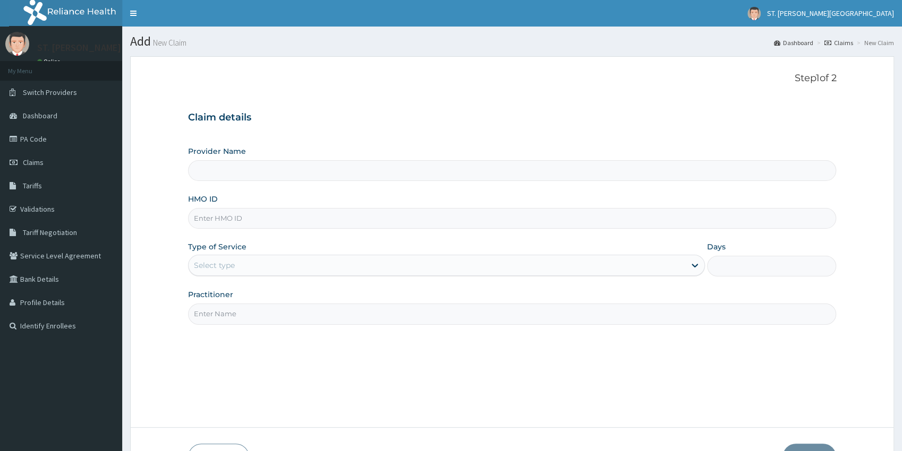
type input "GBI/10126/C"
type input "[GEOGRAPHIC_DATA]- [GEOGRAPHIC_DATA]"
type input "GBI/10126/C"
drag, startPoint x: 235, startPoint y: 261, endPoint x: 234, endPoint y: 279, distance: 17.6
click at [235, 262] on div "Select type" at bounding box center [436, 265] width 496 height 17
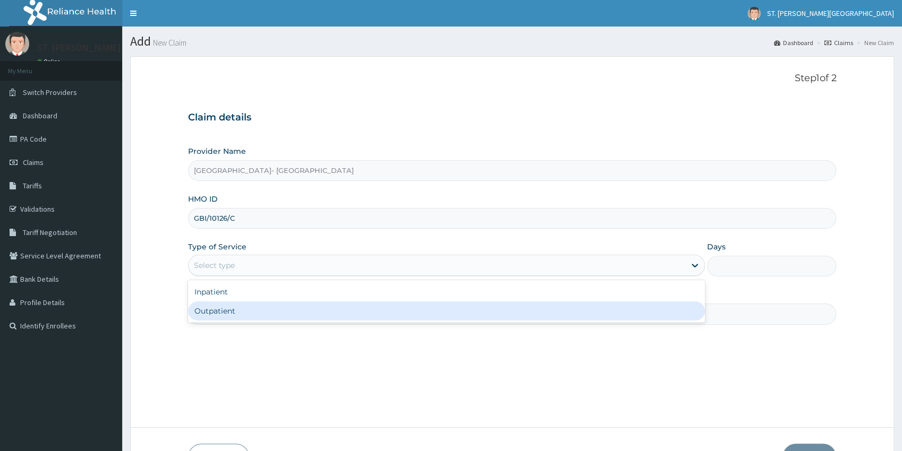
click at [221, 306] on div "Outpatient" at bounding box center [446, 311] width 517 height 19
type input "1"
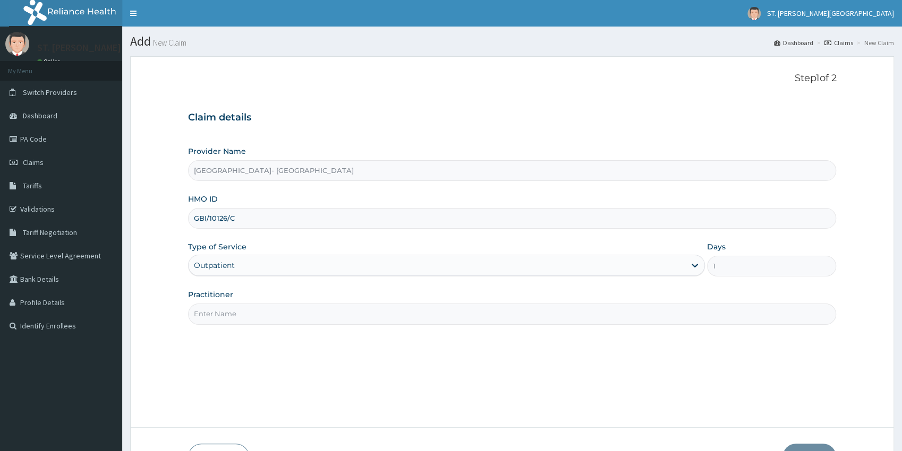
click at [220, 313] on input "Practitioner" at bounding box center [512, 314] width 648 height 21
type input "[PERSON_NAME]"
click at [817, 444] on button "Next" at bounding box center [809, 458] width 54 height 28
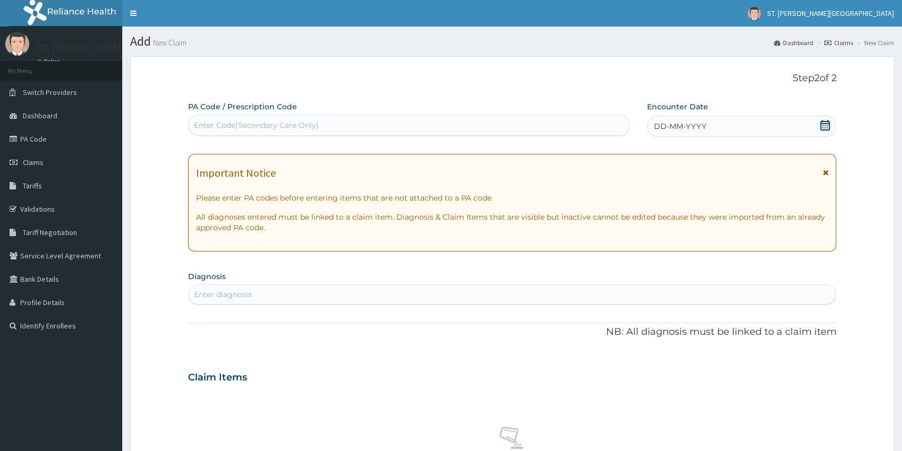
click at [245, 132] on div "Enter Code(Secondary Care Only)" at bounding box center [408, 125] width 441 height 17
paste input "PA/E92A83"
type input "PA/E92A83"
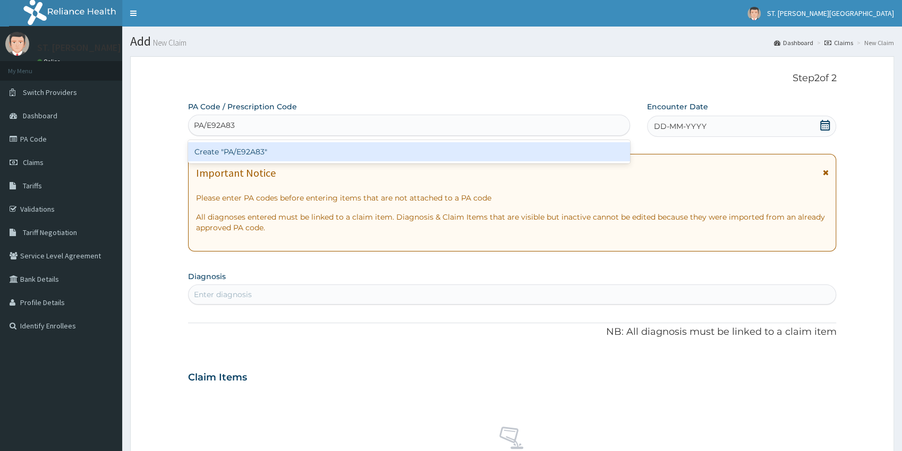
click at [258, 148] on div "Create "PA/E92A83"" at bounding box center [409, 151] width 442 height 19
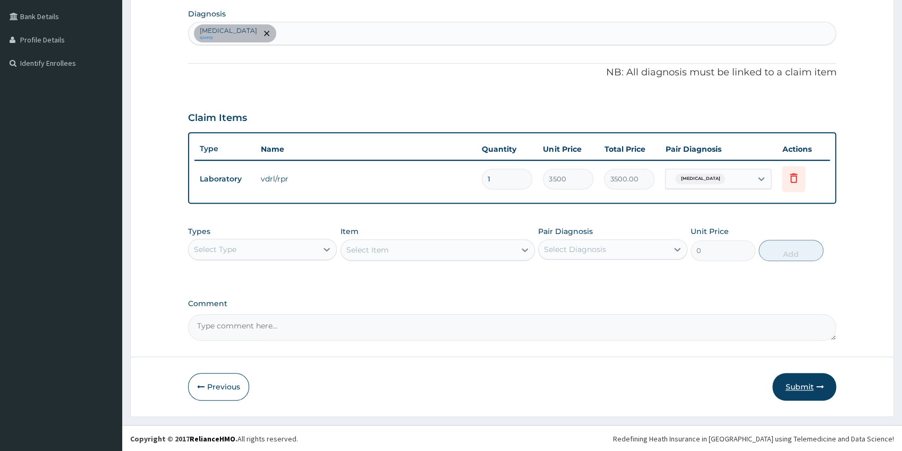
click at [823, 393] on button "Submit" at bounding box center [804, 387] width 64 height 28
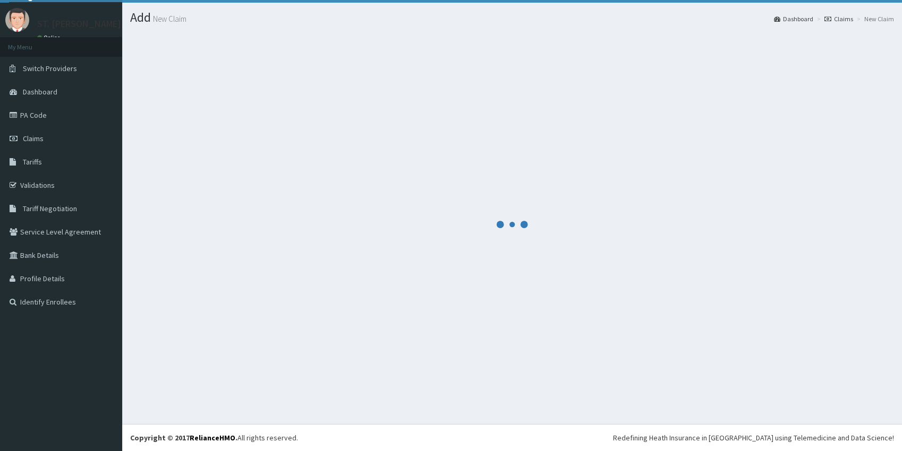
scroll to position [23, 0]
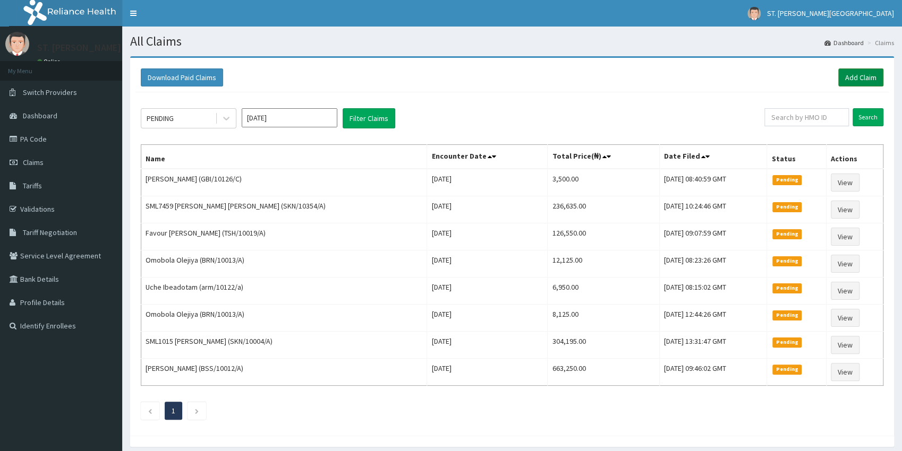
click at [862, 76] on link "Add Claim" at bounding box center [860, 77] width 45 height 18
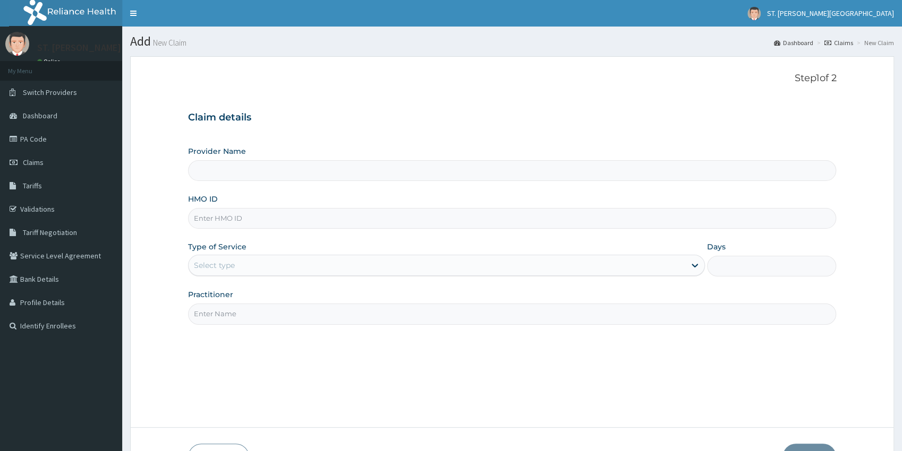
click at [220, 218] on input "HMO ID" at bounding box center [512, 218] width 648 height 21
type input "[GEOGRAPHIC_DATA]- [GEOGRAPHIC_DATA]"
paste input "GBI/10126/D"
type input "GBI/10126/D"
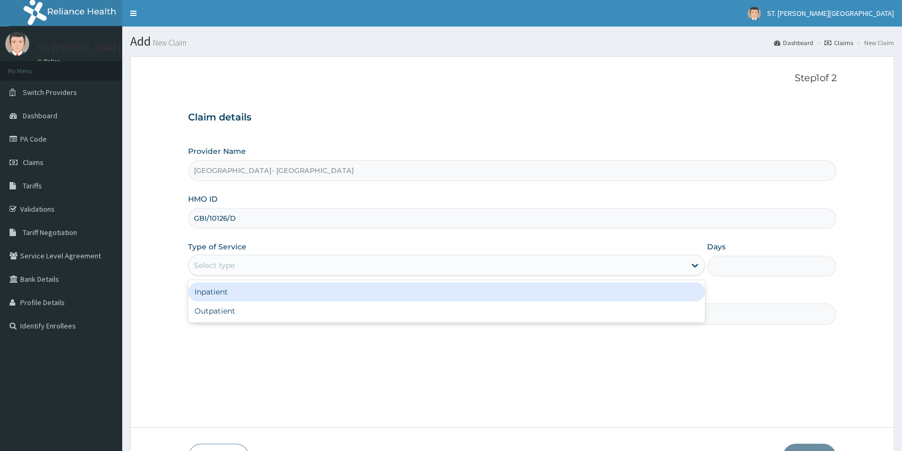
click at [231, 269] on div "Select type" at bounding box center [214, 265] width 41 height 11
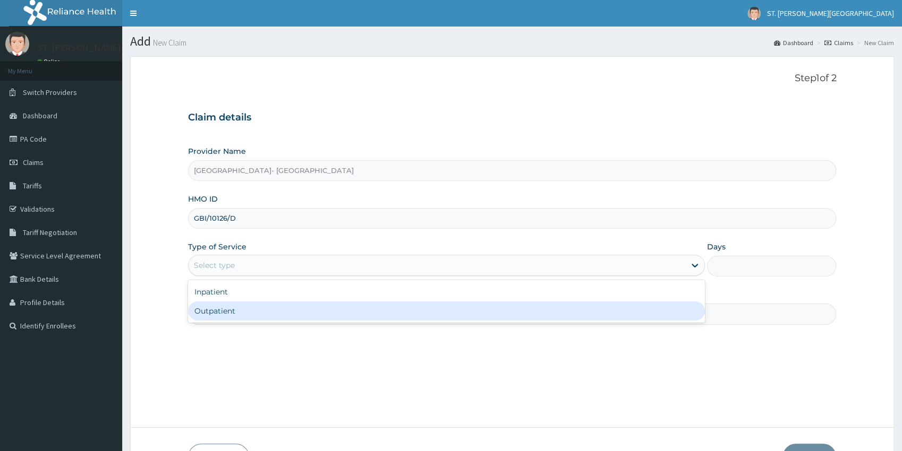
drag, startPoint x: 223, startPoint y: 307, endPoint x: 222, endPoint y: 314, distance: 6.9
click at [223, 308] on div "Outpatient" at bounding box center [446, 311] width 517 height 19
type input "1"
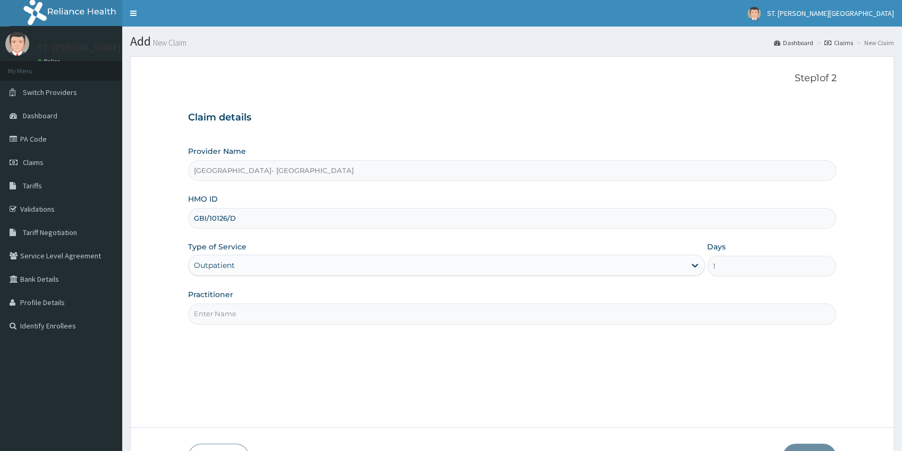
click at [222, 316] on input "Practitioner" at bounding box center [512, 314] width 648 height 21
type input "dr.adeoye"
click at [797, 449] on button "Next" at bounding box center [809, 458] width 54 height 28
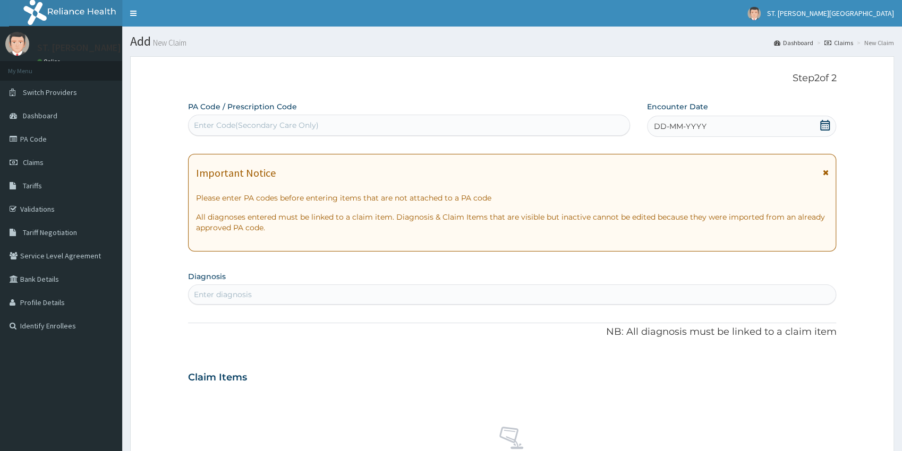
click at [248, 131] on div "Enter Code(Secondary Care Only)" at bounding box center [256, 125] width 125 height 11
paste input "PA/97AD24"
type input "PA/97AD24"
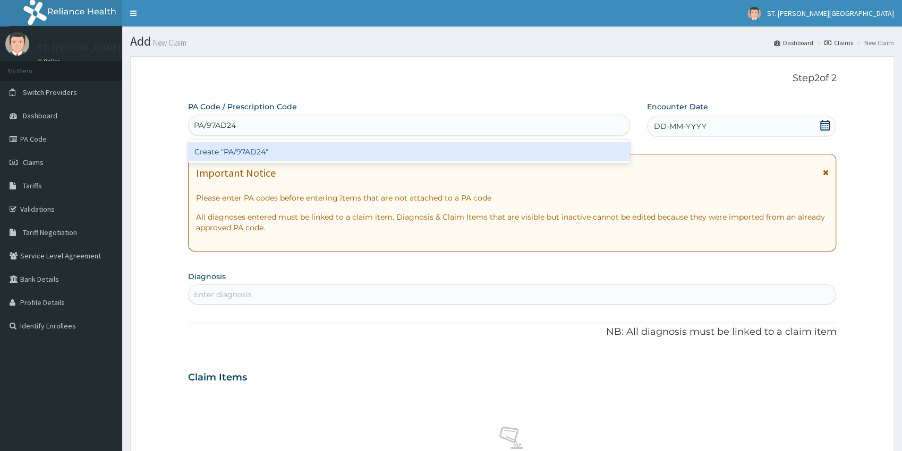
click at [233, 152] on div "Create "PA/97AD24"" at bounding box center [409, 151] width 442 height 19
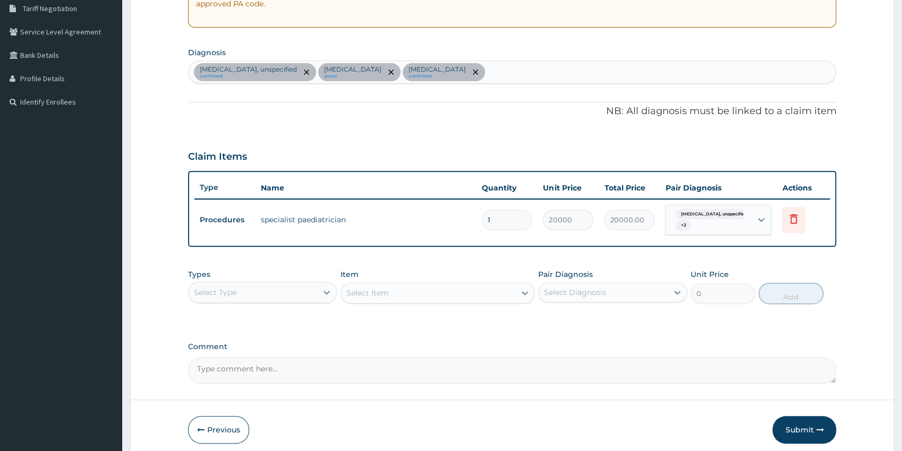
drag, startPoint x: 906, startPoint y: 447, endPoint x: 865, endPoint y: 434, distance: 43.0
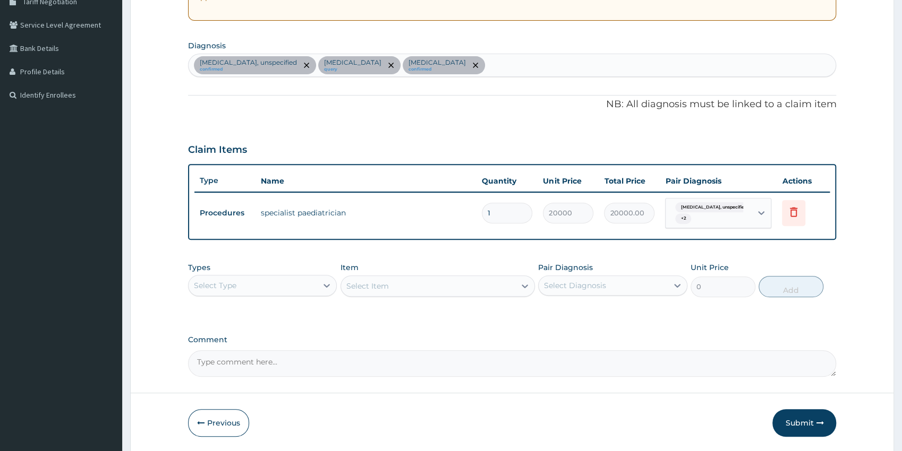
scroll to position [243, 0]
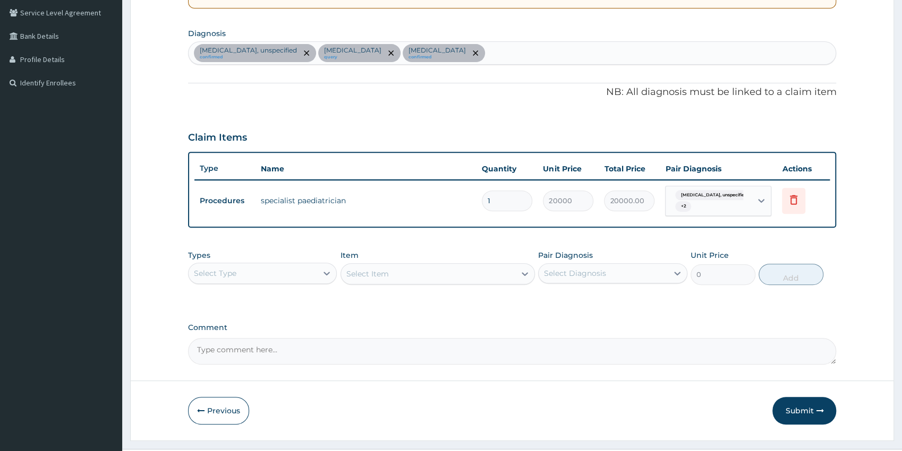
click at [248, 277] on div "Types Select Type" at bounding box center [262, 267] width 149 height 35
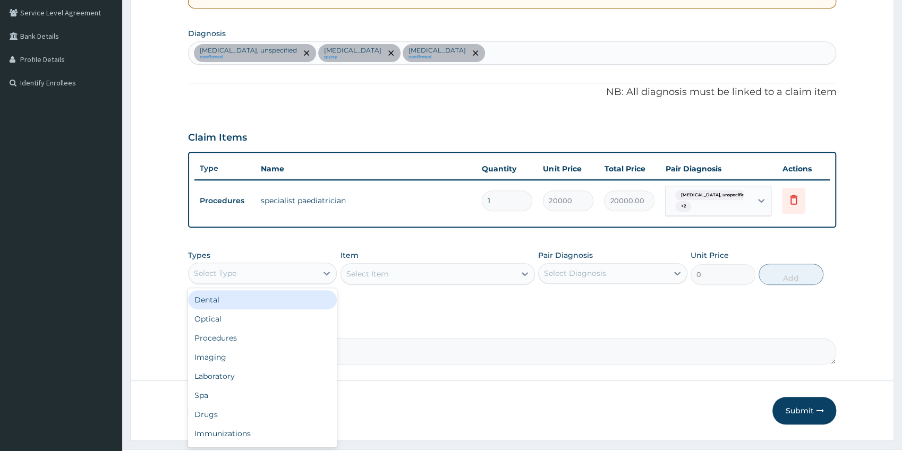
drag, startPoint x: 248, startPoint y: 272, endPoint x: 242, endPoint y: 268, distance: 7.5
click at [244, 271] on div "Select Type" at bounding box center [252, 273] width 129 height 17
click at [205, 380] on div "Laboratory" at bounding box center [262, 376] width 149 height 19
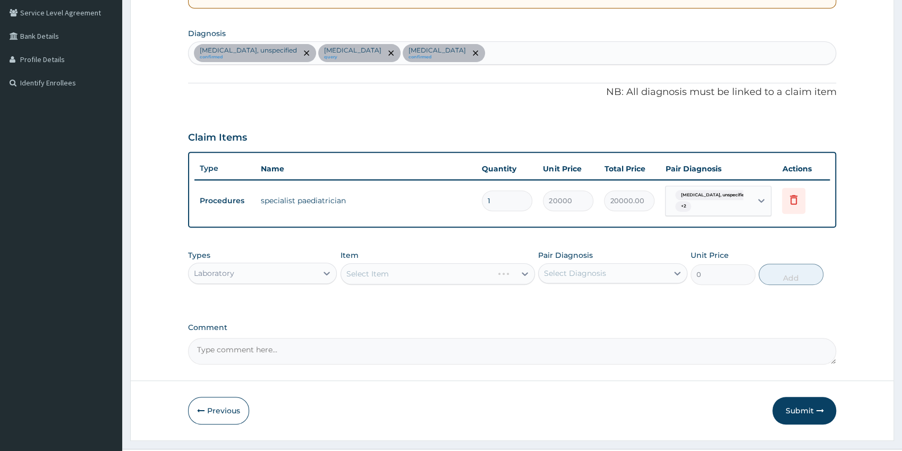
click at [418, 277] on div "Select Item" at bounding box center [437, 273] width 194 height 21
click at [445, 269] on div "Select Item" at bounding box center [428, 273] width 174 height 17
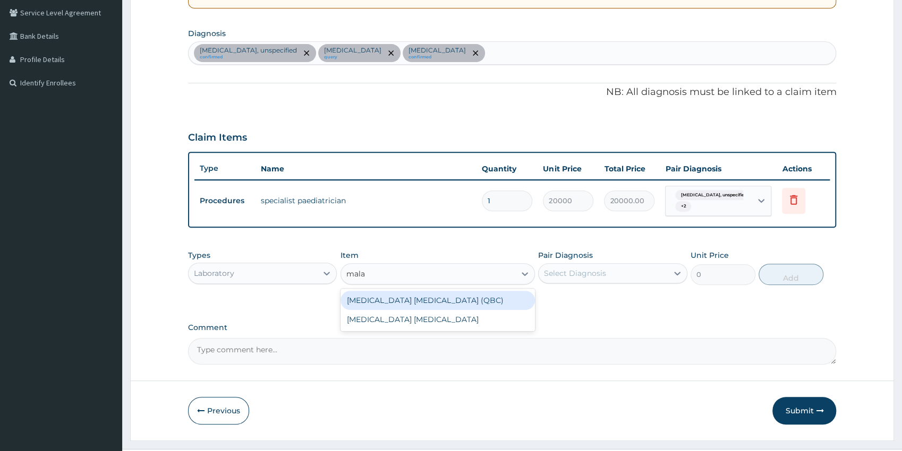
type input "malar"
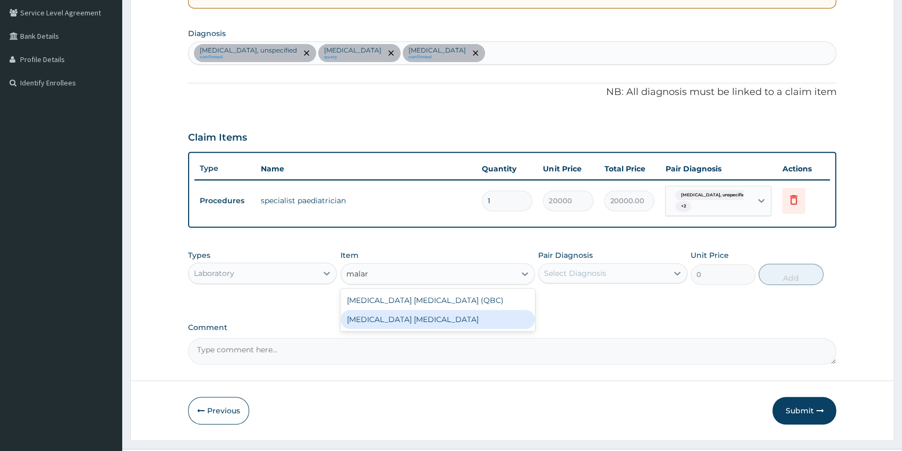
click at [446, 315] on div "MALARIA PARASITE" at bounding box center [437, 319] width 194 height 19
type input "1500"
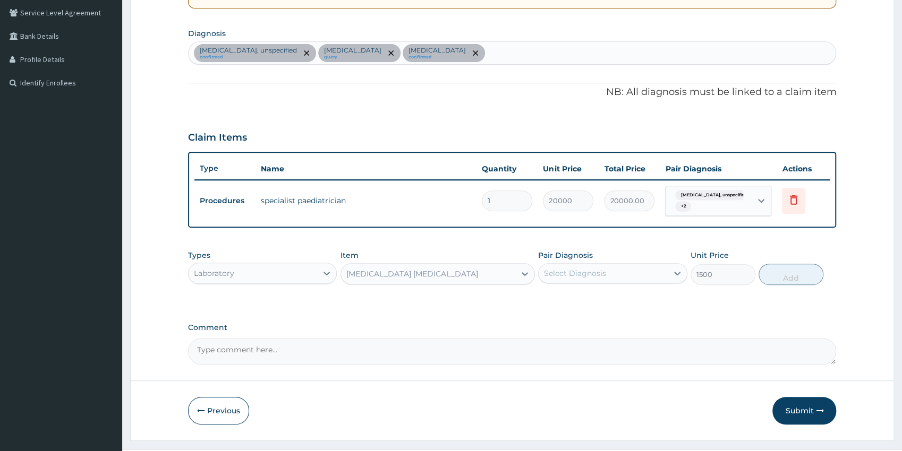
click at [578, 276] on div "Select Diagnosis" at bounding box center [575, 273] width 62 height 11
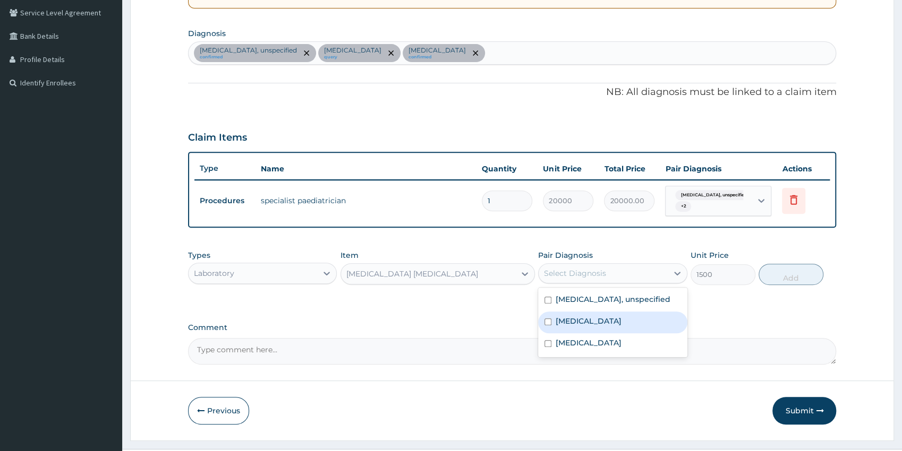
click at [602, 324] on label "Malaria, unspecified" at bounding box center [588, 321] width 66 height 11
checkbox input "true"
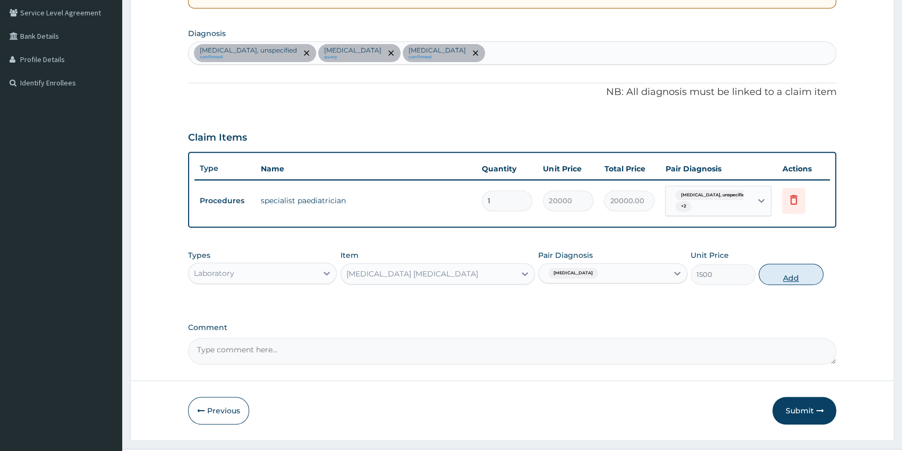
click at [810, 273] on button "Add" at bounding box center [790, 274] width 65 height 21
type input "0"
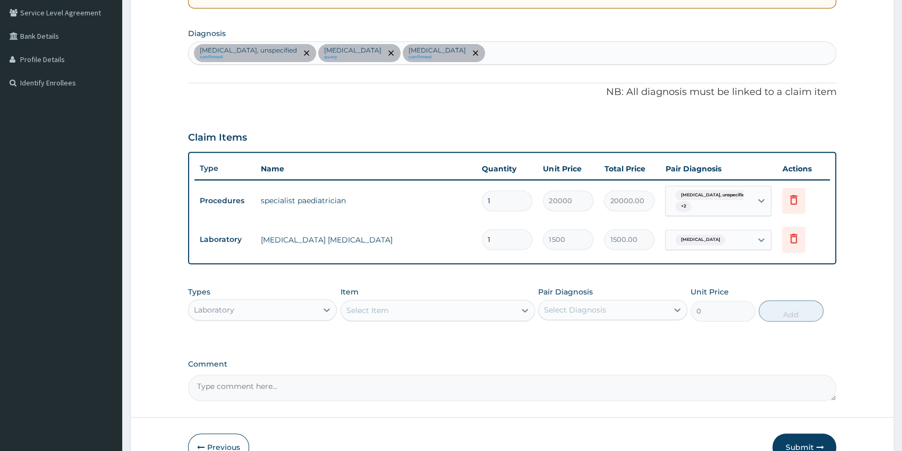
drag, startPoint x: 277, startPoint y: 308, endPoint x: 276, endPoint y: 314, distance: 5.9
click at [276, 308] on div "Laboratory" at bounding box center [252, 310] width 129 height 17
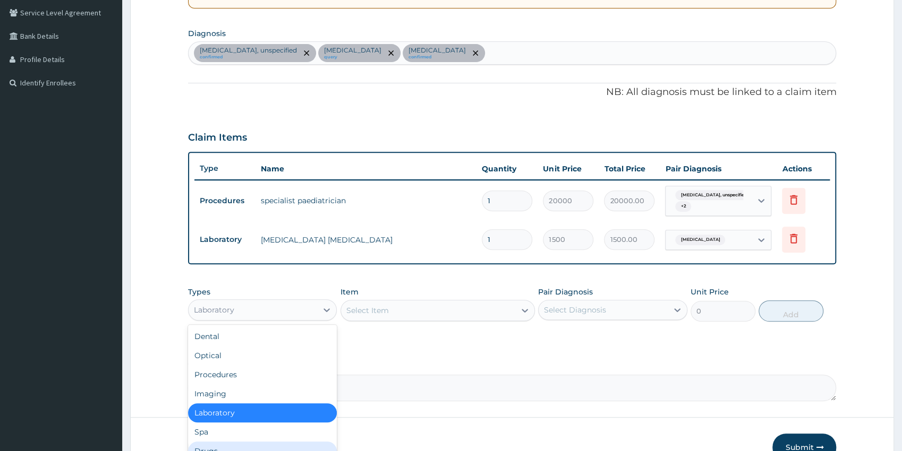
click at [214, 451] on div "Drugs" at bounding box center [262, 451] width 149 height 19
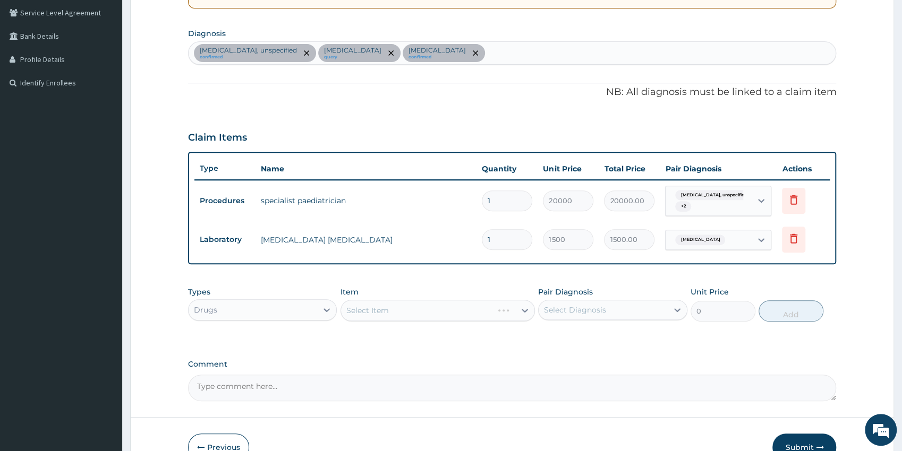
click at [428, 310] on div "Select Item" at bounding box center [437, 310] width 194 height 21
click at [427, 307] on div "Select Item" at bounding box center [437, 310] width 194 height 21
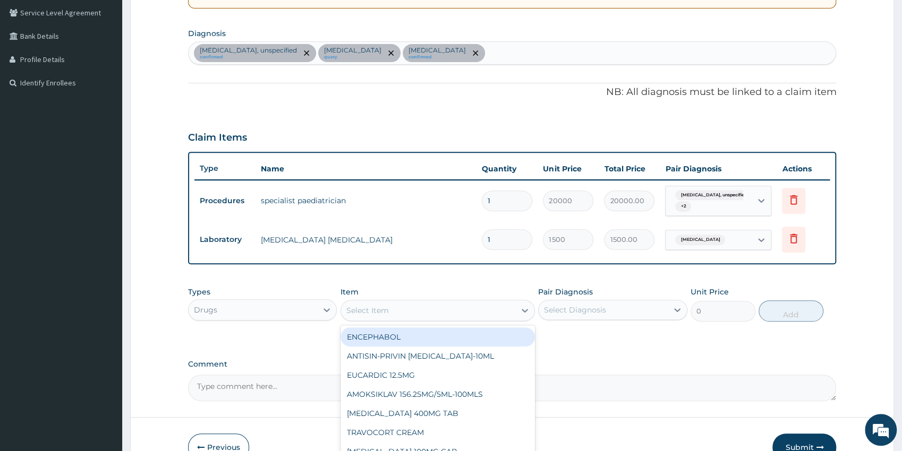
click at [427, 307] on div "Select Item" at bounding box center [428, 310] width 174 height 17
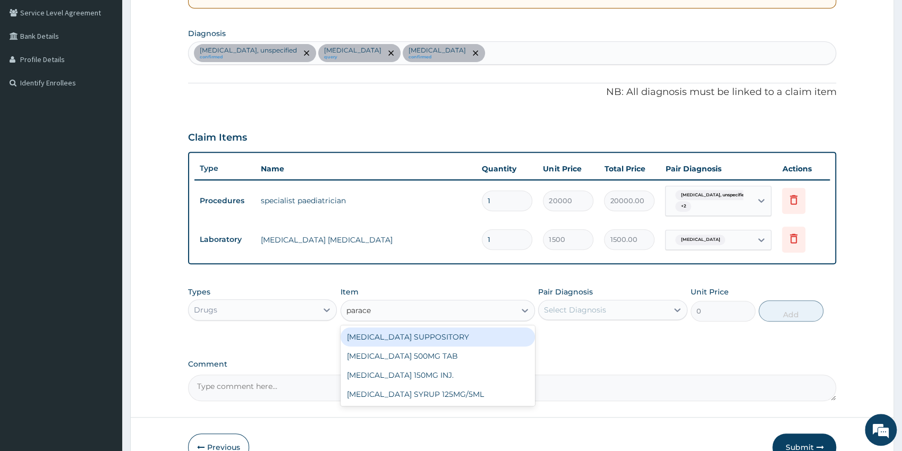
type input "paracet"
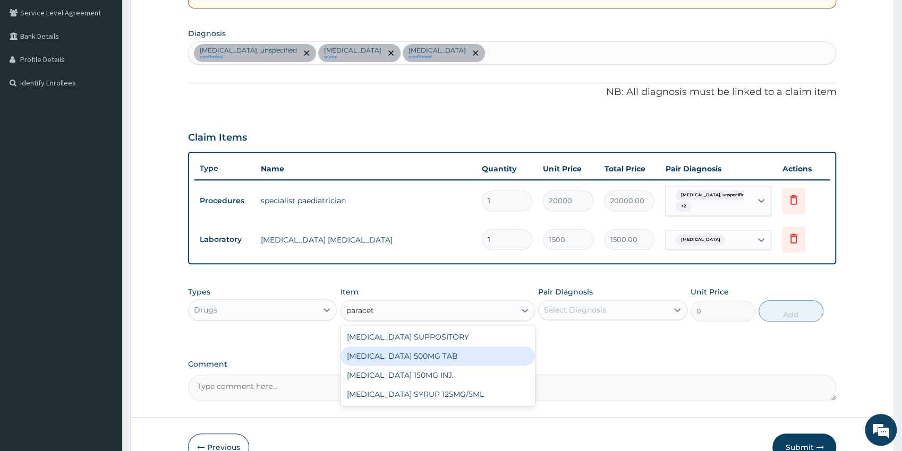
click at [514, 354] on div "PARACETAMOL 500MG TAB" at bounding box center [437, 356] width 194 height 19
type input "38"
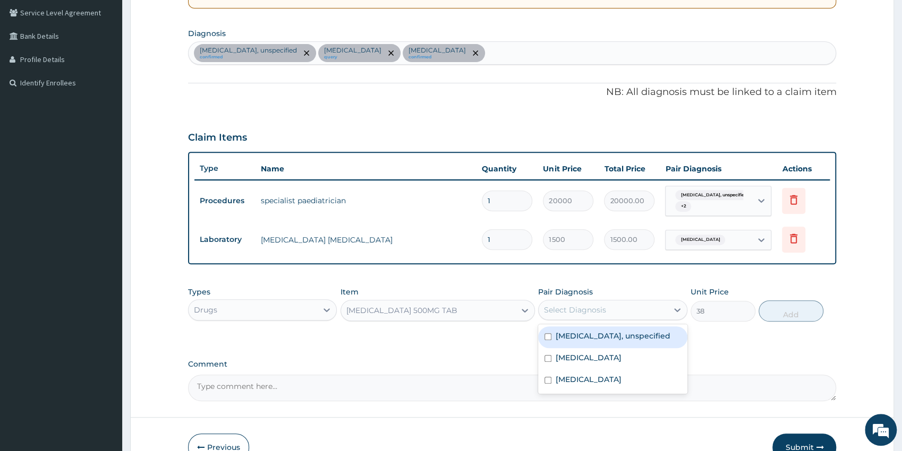
click at [622, 308] on div "Select Diagnosis" at bounding box center [602, 310] width 129 height 17
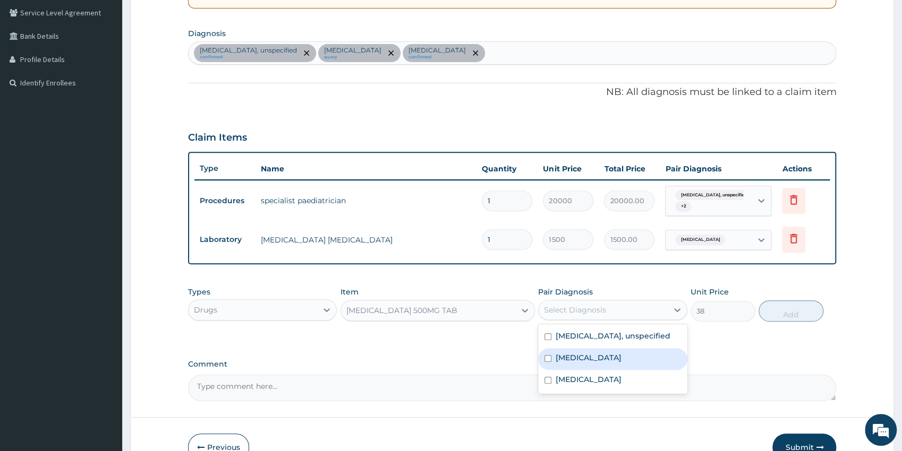
click at [618, 350] on div "Malaria, unspecified" at bounding box center [612, 359] width 149 height 22
checkbox input "true"
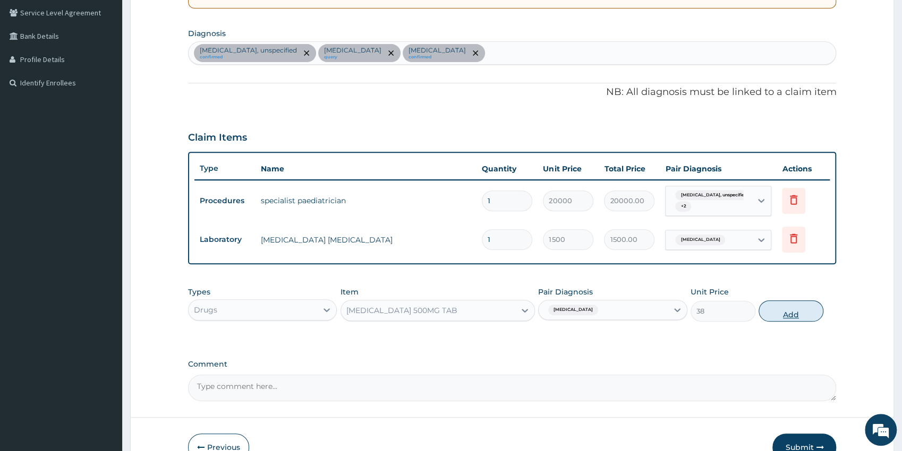
click at [786, 310] on button "Add" at bounding box center [790, 311] width 65 height 21
type input "0"
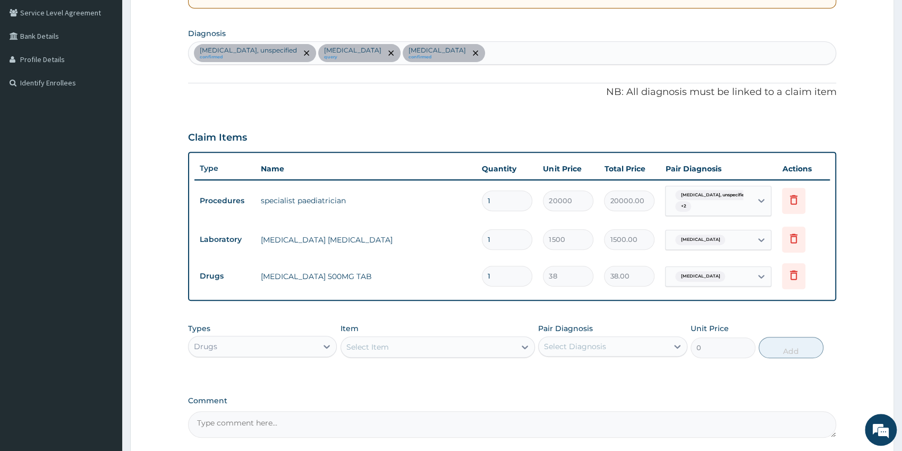
type input "0.00"
type input "9"
type input "342.00"
type input "9"
click at [430, 350] on div "Select Item" at bounding box center [428, 347] width 174 height 17
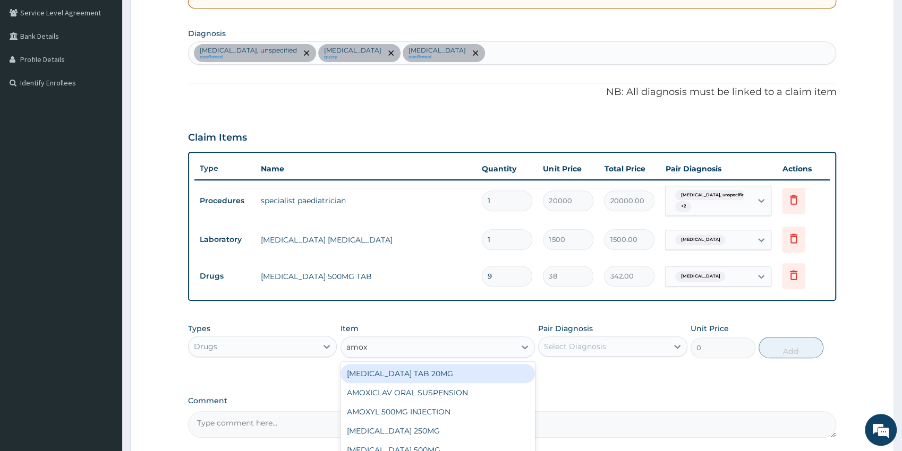
type input "amoxi"
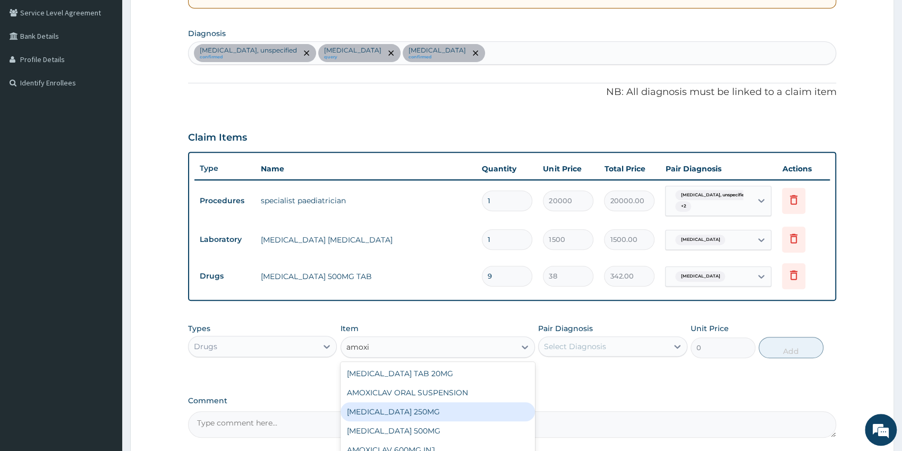
click at [476, 406] on div "AMOXICILLIN 250MG" at bounding box center [437, 411] width 194 height 19
type input "150"
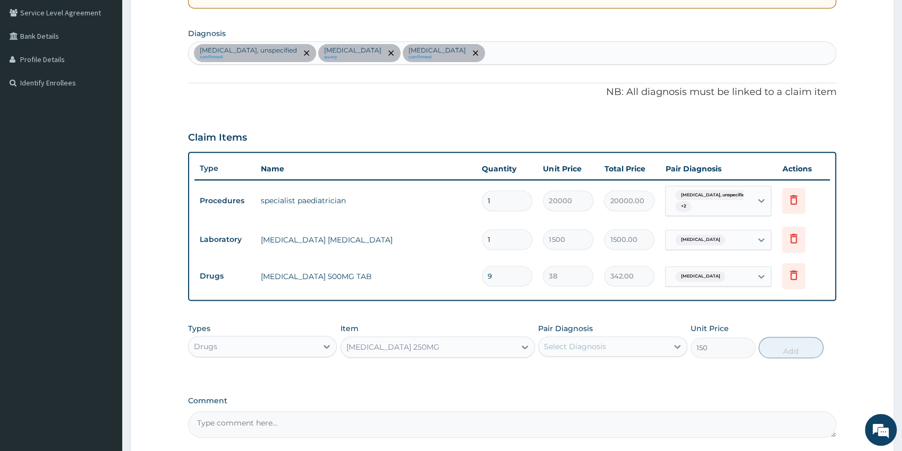
click at [588, 348] on div "Select Diagnosis" at bounding box center [575, 346] width 62 height 11
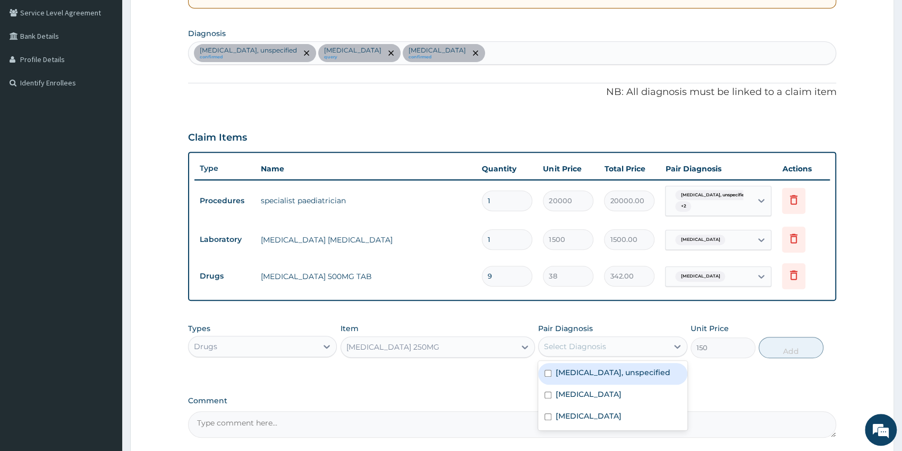
click at [587, 377] on div "Gastritis, unspecified" at bounding box center [612, 374] width 149 height 22
checkbox input "true"
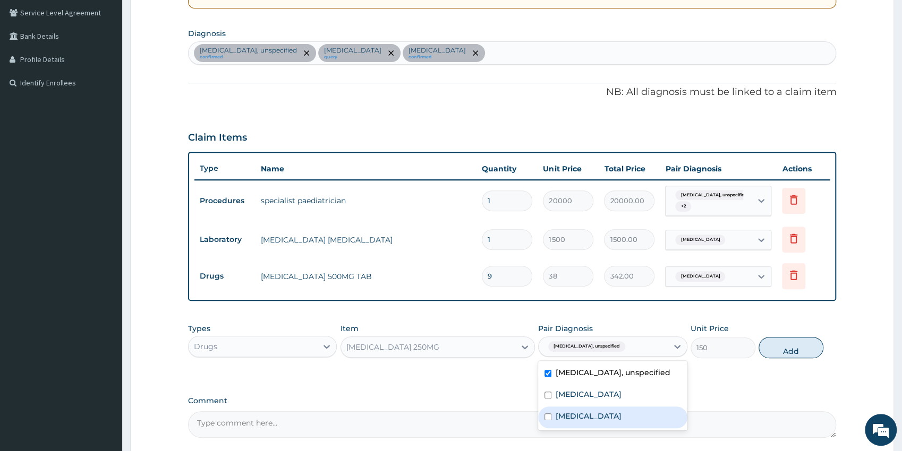
drag, startPoint x: 582, startPoint y: 418, endPoint x: 587, endPoint y: 415, distance: 5.7
click at [582, 418] on label "Acute tonsillitis, unspecified" at bounding box center [588, 416] width 66 height 11
checkbox input "true"
click at [799, 353] on button "Add" at bounding box center [790, 347] width 65 height 21
type input "0"
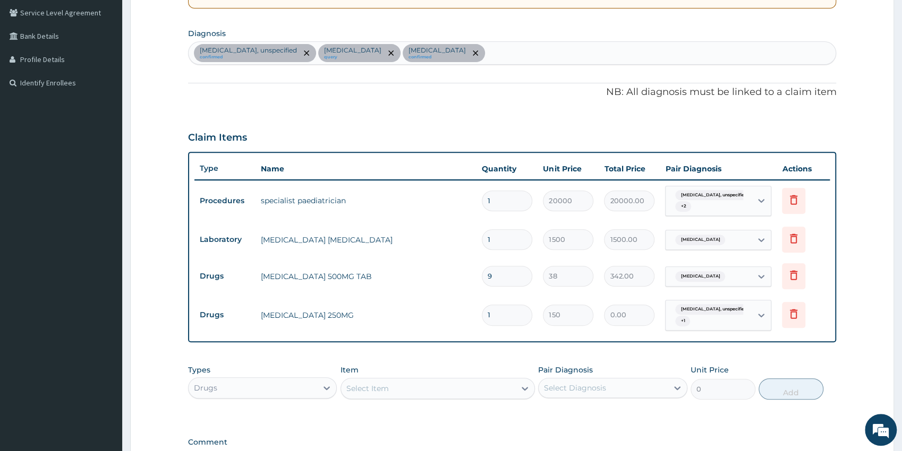
type input "0.00"
type input "2"
type input "300.00"
type input "21"
type input "3150.00"
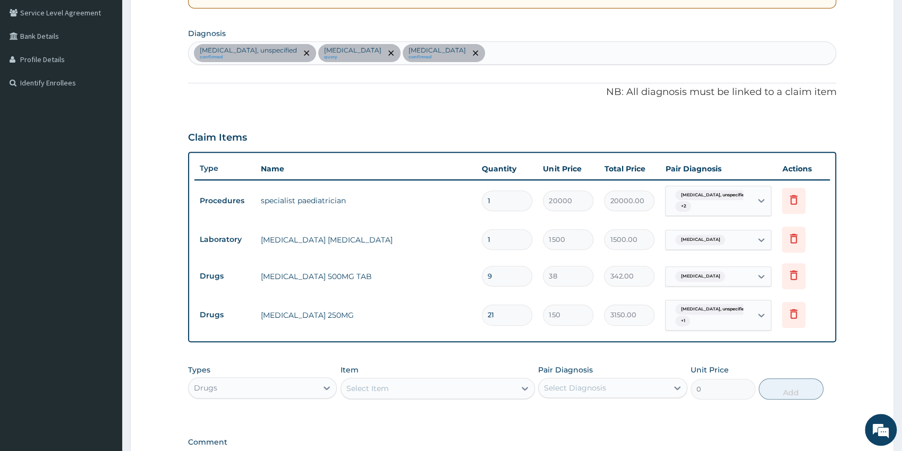
type input "21"
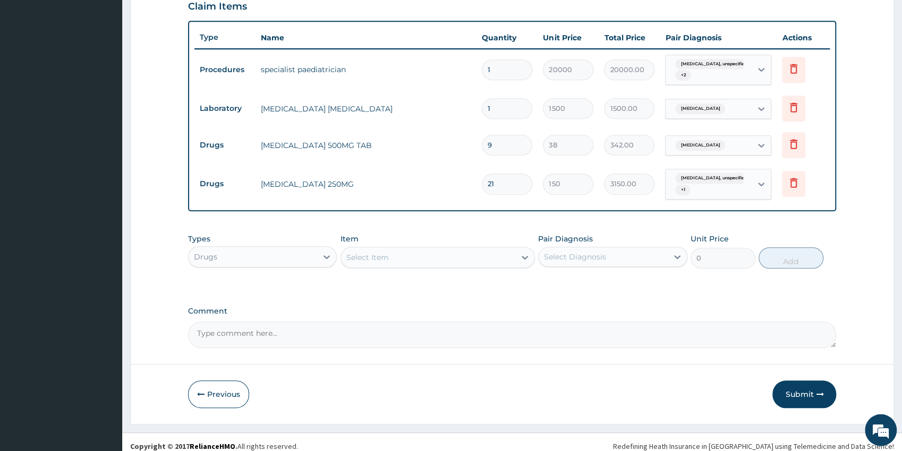
scroll to position [382, 0]
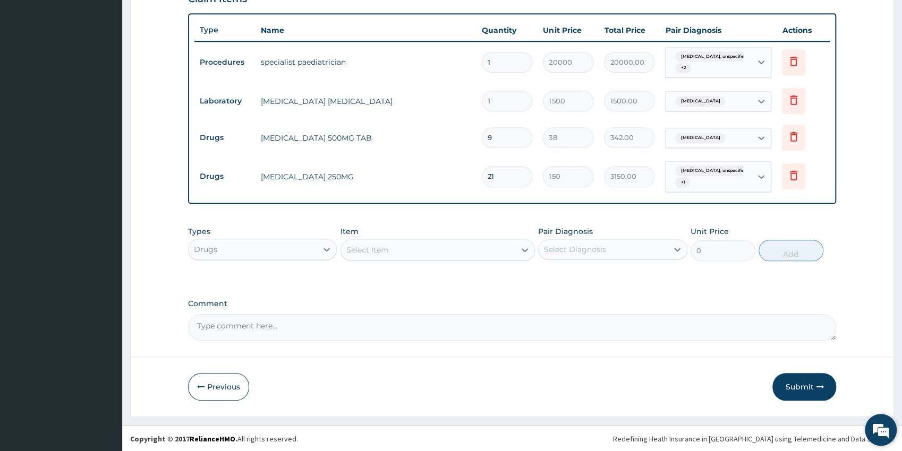
drag, startPoint x: 907, startPoint y: 443, endPoint x: 896, endPoint y: 430, distance: 17.3
click at [790, 390] on button "Submit" at bounding box center [804, 387] width 64 height 28
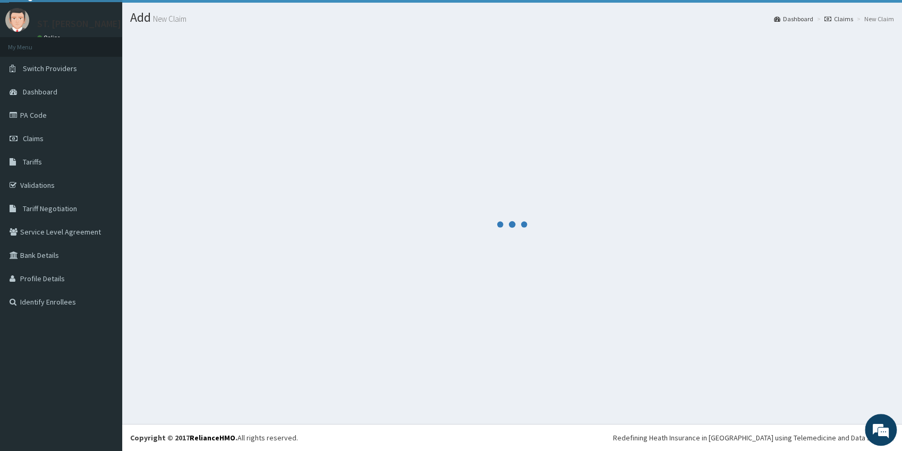
scroll to position [23, 0]
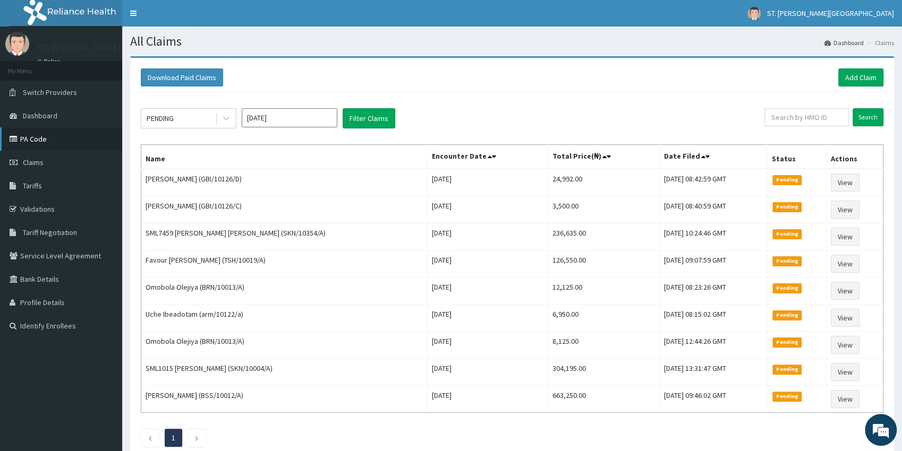
click at [46, 145] on link "PA Code" at bounding box center [61, 138] width 122 height 23
